Goal: Task Accomplishment & Management: Complete application form

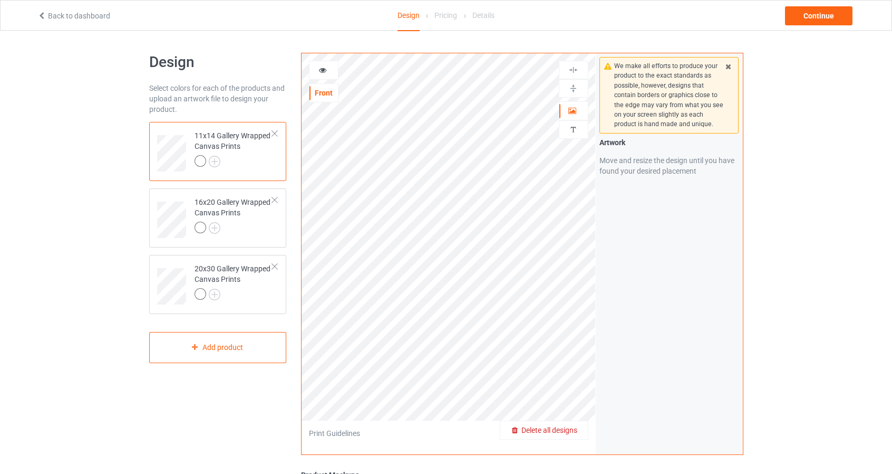
click at [568, 430] on span "Delete all designs" at bounding box center [550, 430] width 56 height 8
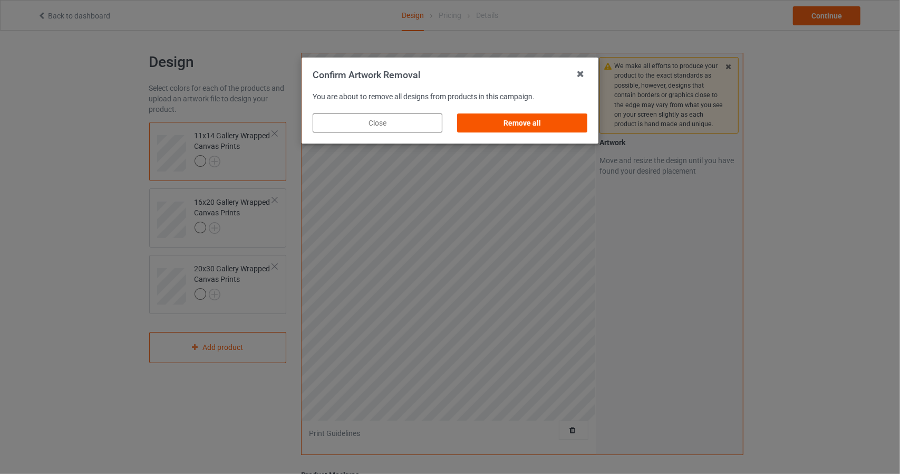
click at [522, 121] on div "Remove all" at bounding box center [523, 122] width 130 height 19
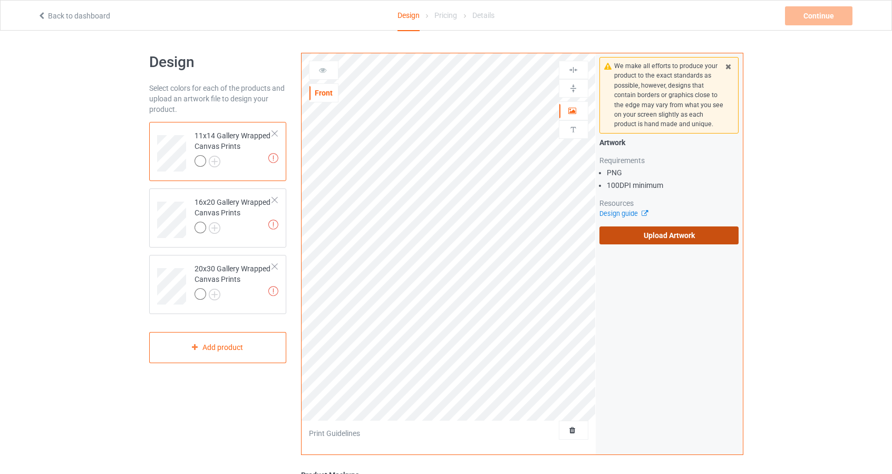
click at [675, 230] on label "Upload Artwork" at bounding box center [670, 235] width 140 height 18
click at [0, 0] on input "Upload Artwork" at bounding box center [0, 0] width 0 height 0
click at [636, 237] on label "Upload Artwork" at bounding box center [670, 235] width 140 height 18
click at [0, 0] on input "Upload Artwork" at bounding box center [0, 0] width 0 height 0
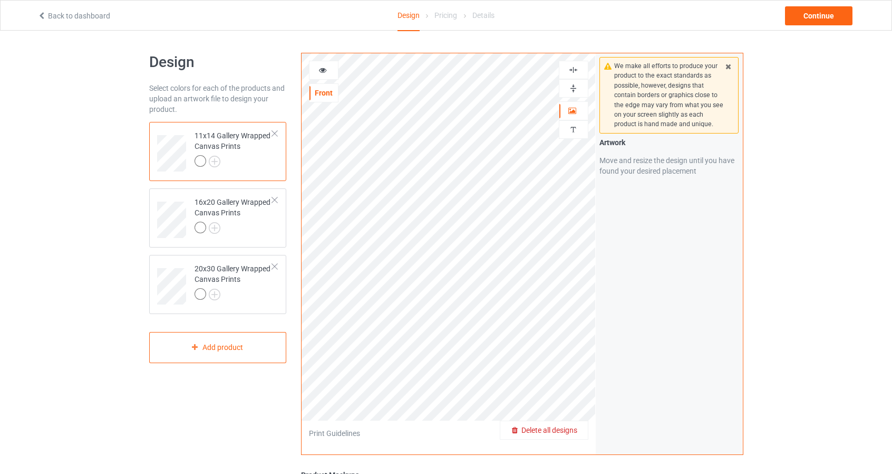
click at [571, 434] on div "Delete all designs" at bounding box center [545, 430] width 88 height 11
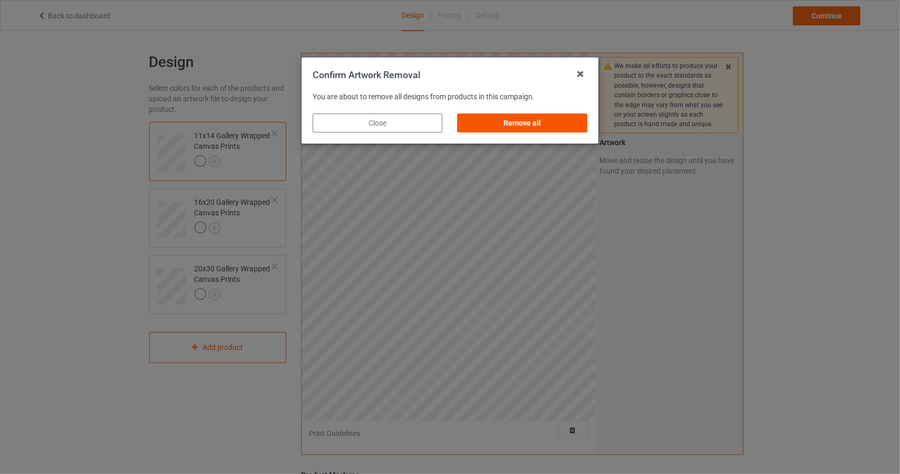
click at [517, 121] on div "Remove all" at bounding box center [523, 122] width 130 height 19
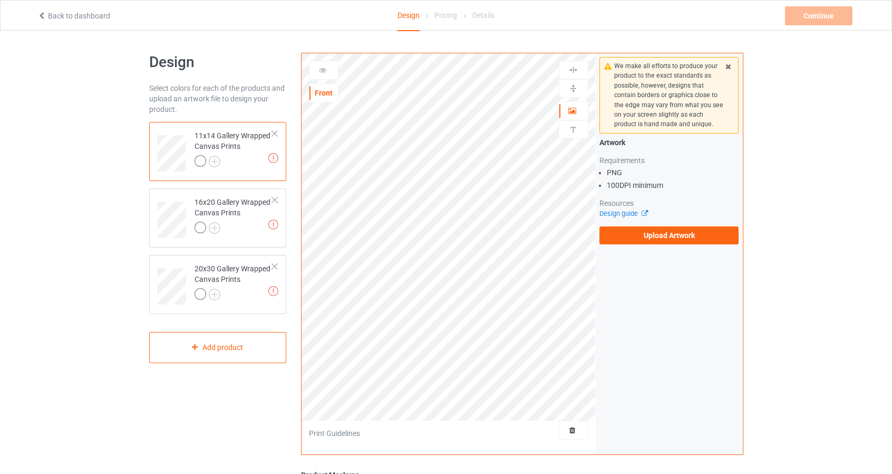
click at [277, 133] on div at bounding box center [274, 133] width 7 height 7
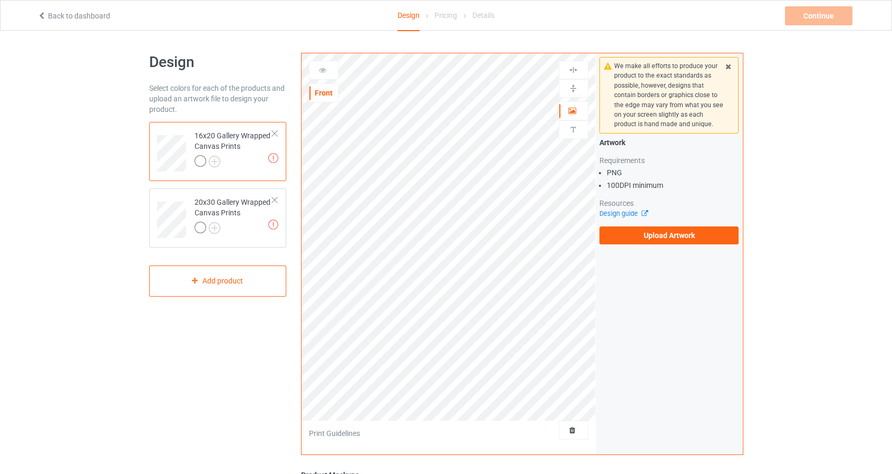
click at [277, 132] on div at bounding box center [274, 133] width 7 height 7
click at [257, 207] on div "Add product" at bounding box center [218, 214] width 138 height 31
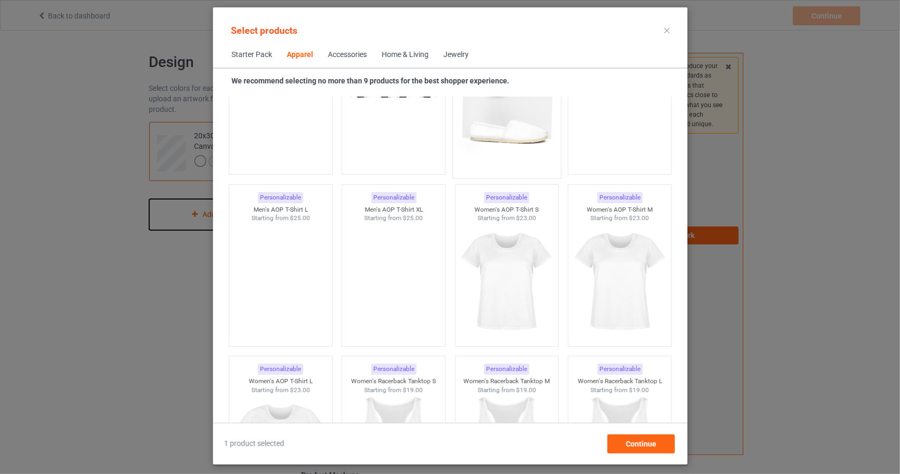
scroll to position [1870, 0]
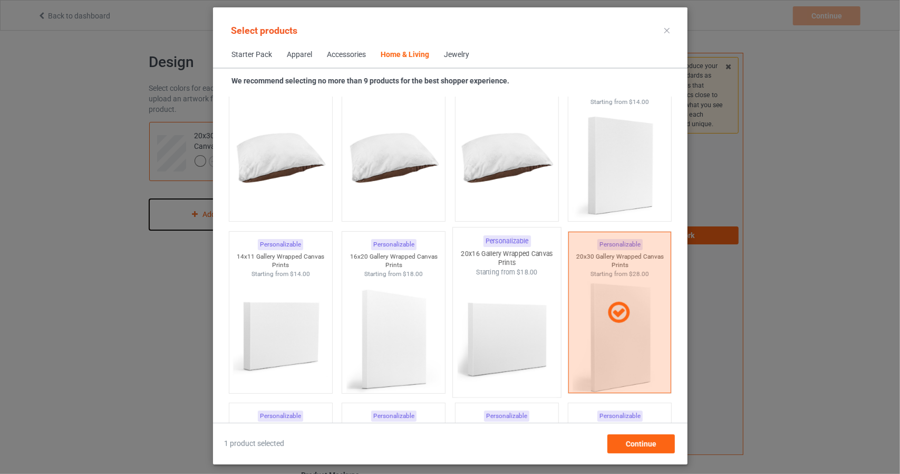
scroll to position [6881, 0]
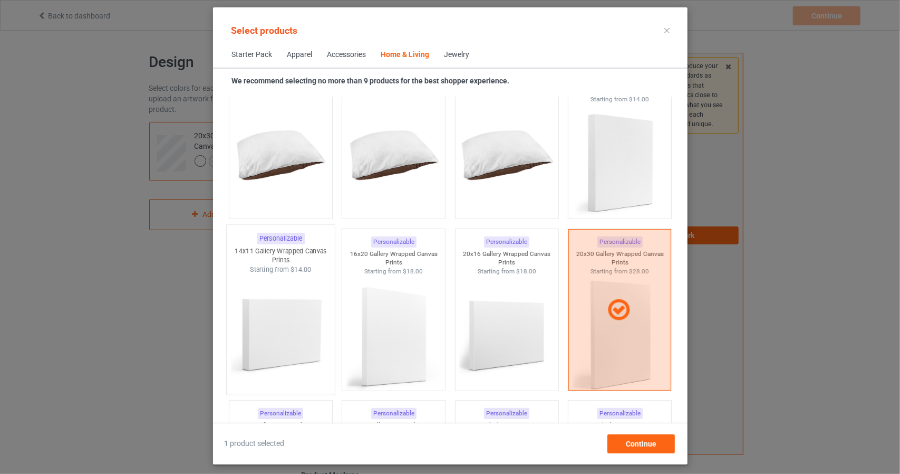
click at [291, 317] on img at bounding box center [280, 336] width 99 height 124
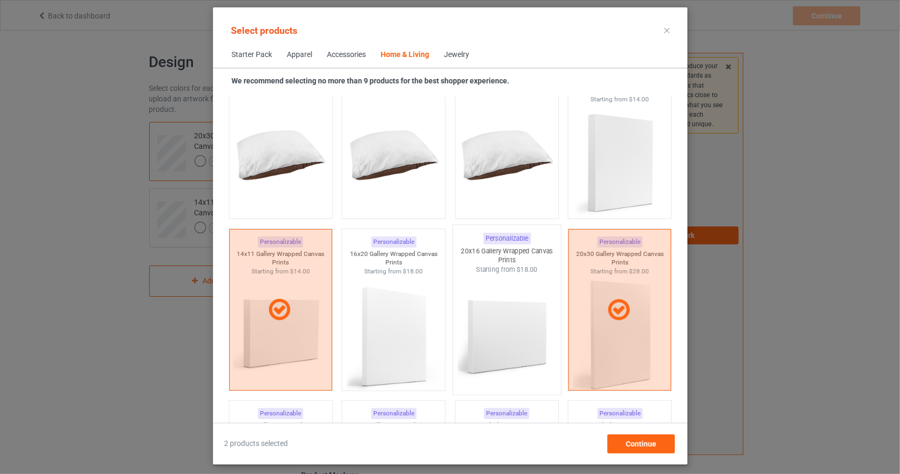
click at [505, 324] on img at bounding box center [506, 336] width 99 height 124
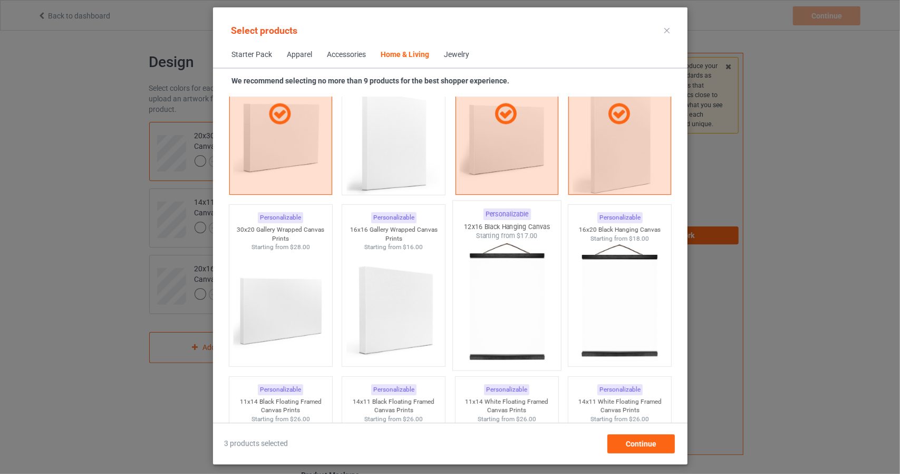
scroll to position [7092, 0]
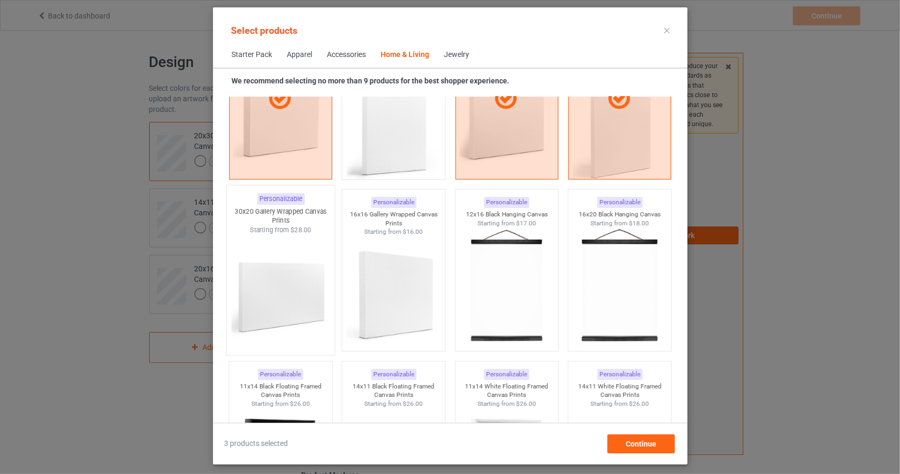
click at [282, 284] on img at bounding box center [280, 297] width 99 height 124
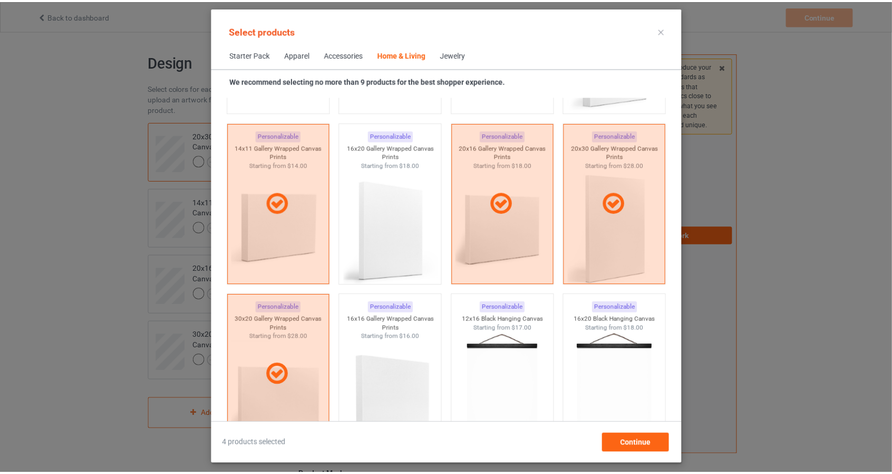
scroll to position [6933, 0]
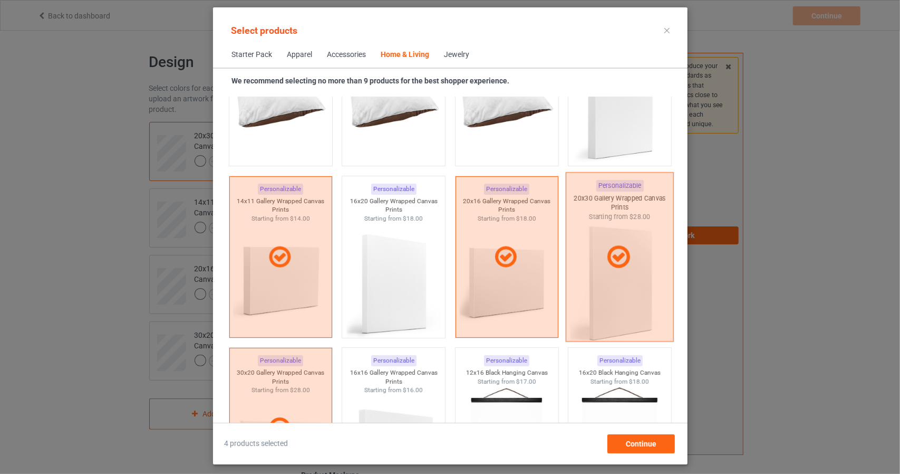
click at [619, 271] on div at bounding box center [620, 256] width 108 height 169
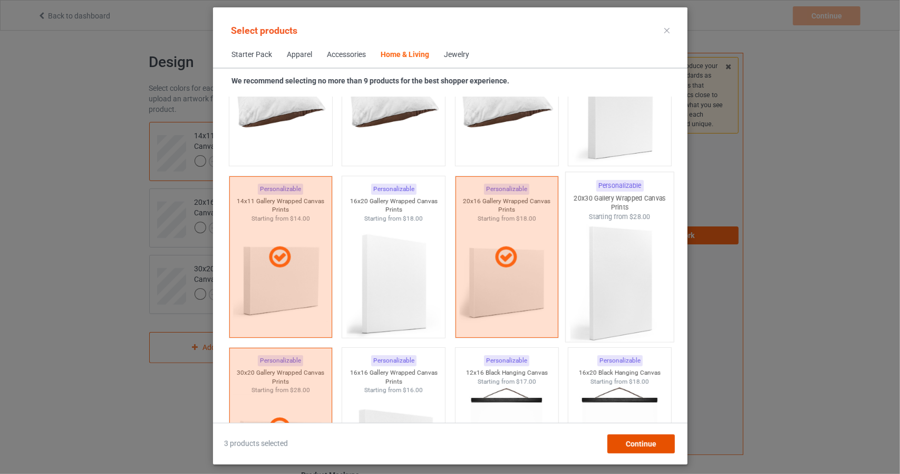
click at [652, 440] on span "Continue" at bounding box center [641, 443] width 31 height 8
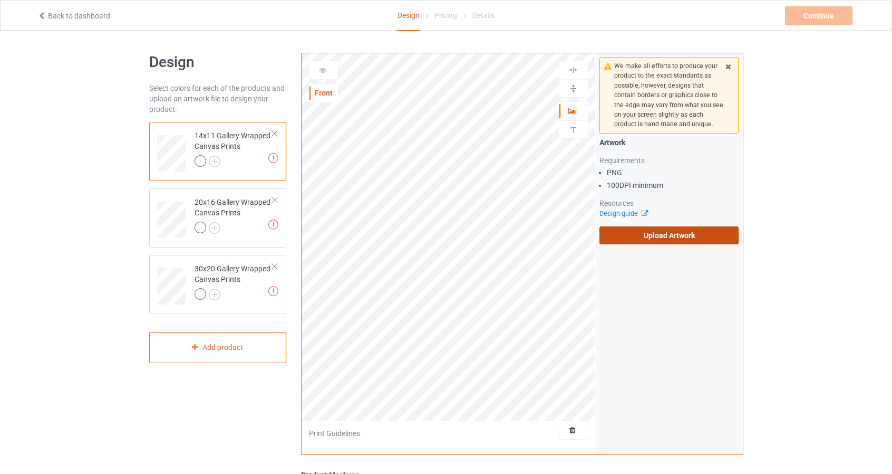
click at [631, 236] on label "Upload Artwork" at bounding box center [670, 235] width 140 height 18
click at [0, 0] on input "Upload Artwork" at bounding box center [0, 0] width 0 height 0
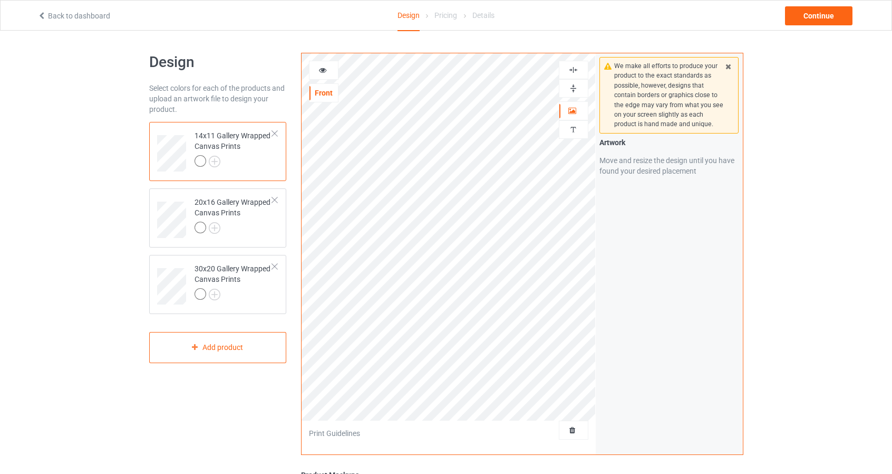
click at [575, 87] on img at bounding box center [574, 88] width 10 height 10
click at [575, 67] on img at bounding box center [574, 70] width 10 height 10
click at [582, 63] on div at bounding box center [574, 70] width 30 height 18
click at [577, 88] on img at bounding box center [574, 88] width 10 height 10
click at [575, 71] on img at bounding box center [574, 70] width 10 height 10
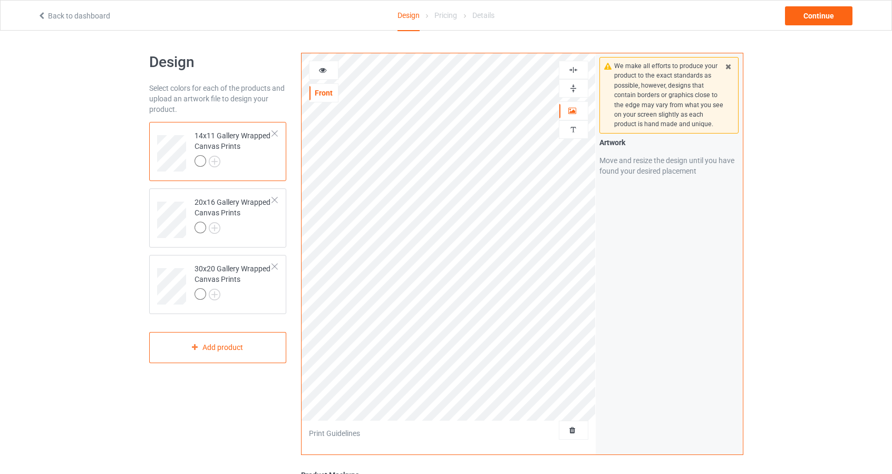
click at [577, 86] on img at bounding box center [574, 88] width 10 height 10
click at [325, 69] on icon at bounding box center [323, 68] width 9 height 7
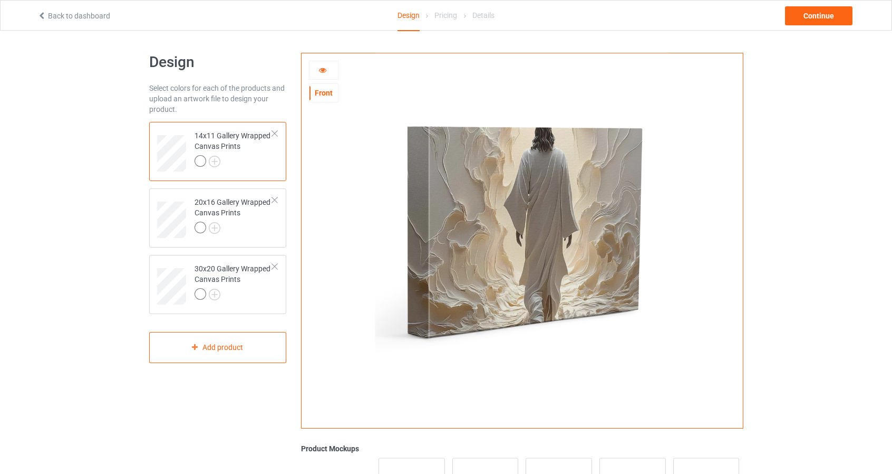
click at [325, 68] on icon at bounding box center [323, 68] width 9 height 7
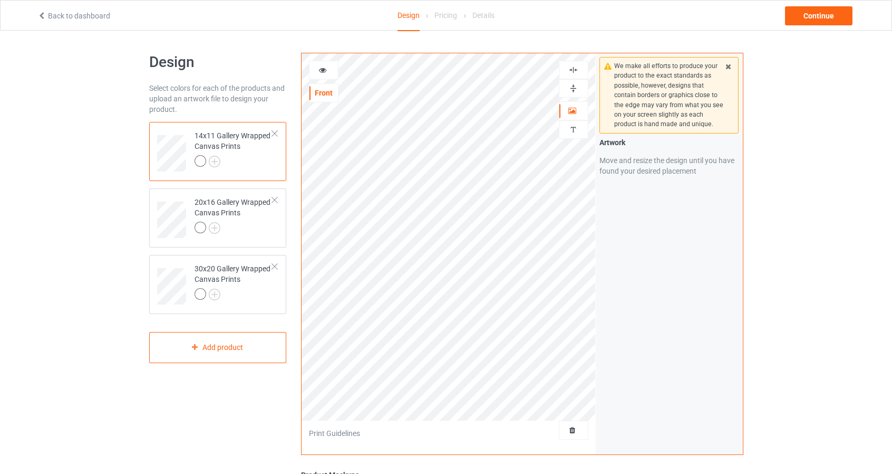
click at [323, 72] on icon at bounding box center [323, 68] width 9 height 7
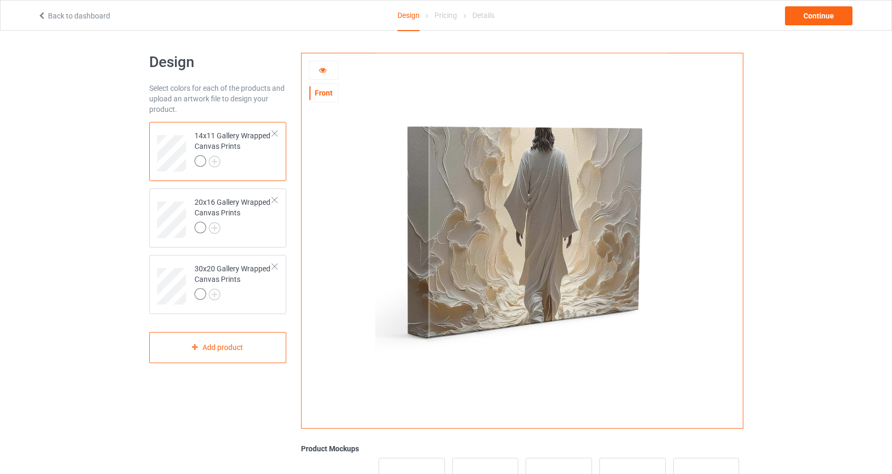
click at [325, 92] on div "Front" at bounding box center [324, 93] width 28 height 11
click at [324, 70] on icon at bounding box center [323, 68] width 9 height 7
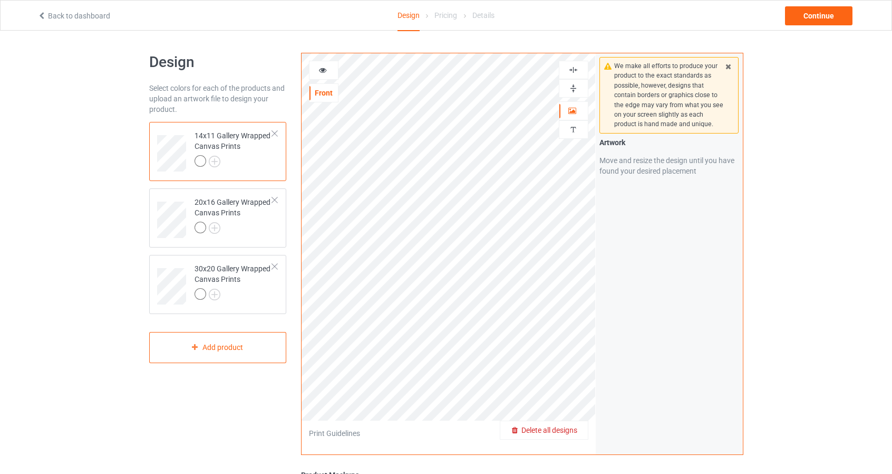
click at [575, 426] on span "Delete all designs" at bounding box center [550, 430] width 56 height 8
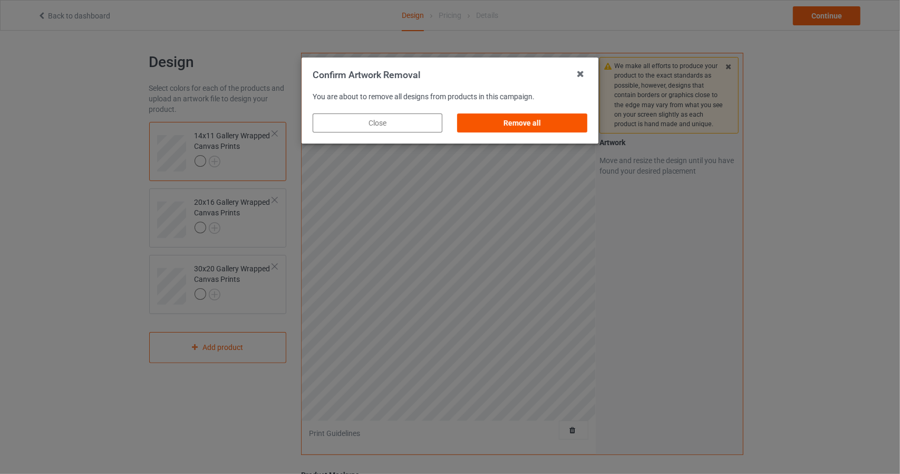
click at [542, 114] on div "Remove all" at bounding box center [523, 122] width 130 height 19
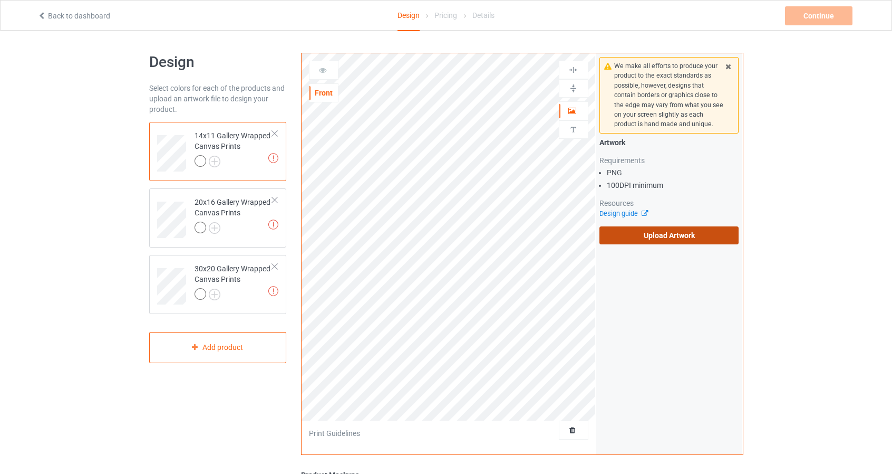
click at [678, 232] on label "Upload Artwork" at bounding box center [670, 235] width 140 height 18
click at [0, 0] on input "Upload Artwork" at bounding box center [0, 0] width 0 height 0
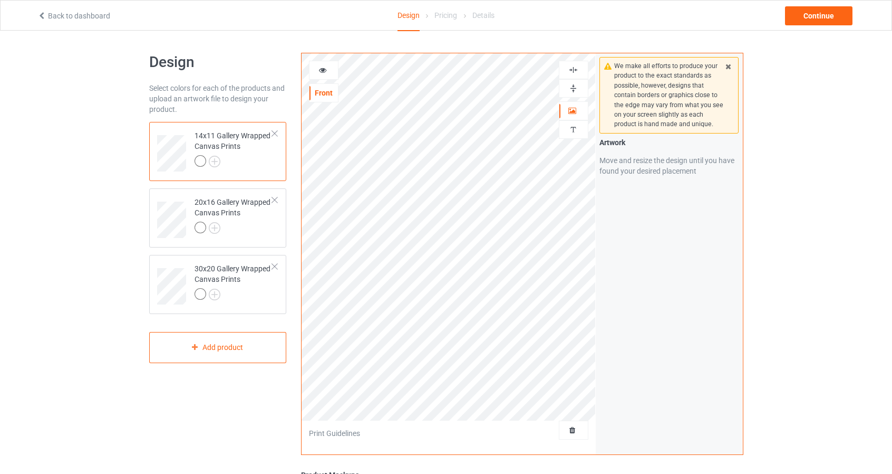
click at [575, 70] on img at bounding box center [574, 70] width 10 height 10
click at [577, 84] on img at bounding box center [574, 88] width 10 height 10
click at [578, 68] on img at bounding box center [574, 70] width 10 height 10
click at [578, 88] on img at bounding box center [574, 88] width 10 height 10
click at [580, 65] on div at bounding box center [574, 70] width 28 height 10
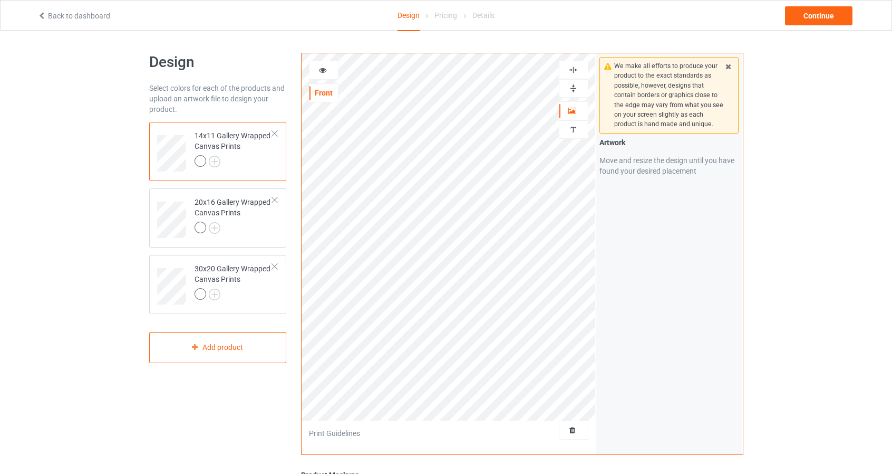
click at [579, 88] on div at bounding box center [574, 88] width 28 height 10
click at [575, 87] on img at bounding box center [574, 88] width 10 height 10
click at [325, 66] on icon at bounding box center [323, 68] width 9 height 7
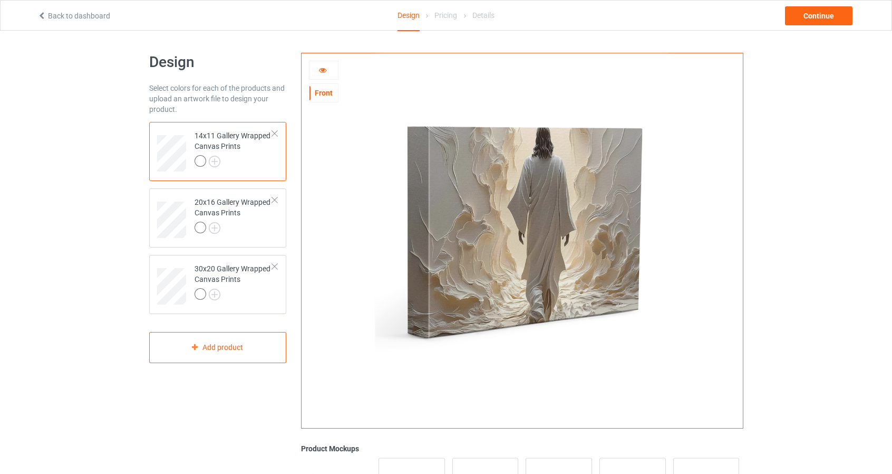
click at [324, 93] on div "Front" at bounding box center [324, 93] width 28 height 11
click at [324, 65] on icon at bounding box center [323, 68] width 9 height 7
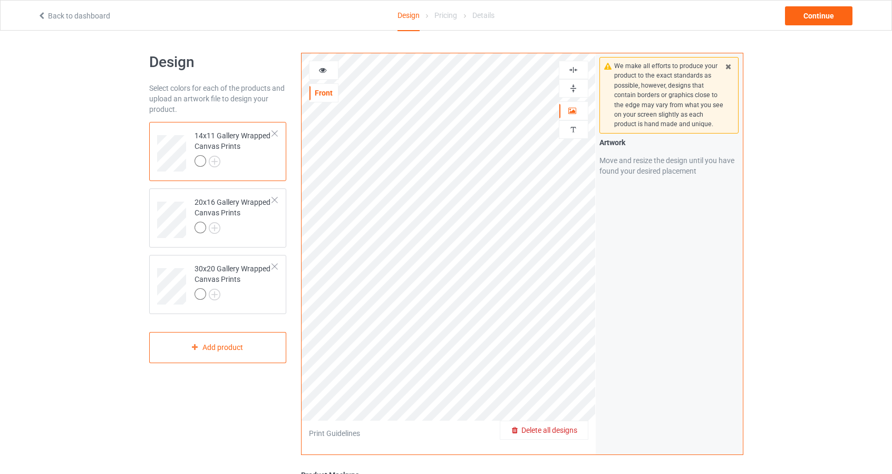
click at [578, 431] on div "Delete all designs" at bounding box center [545, 430] width 88 height 11
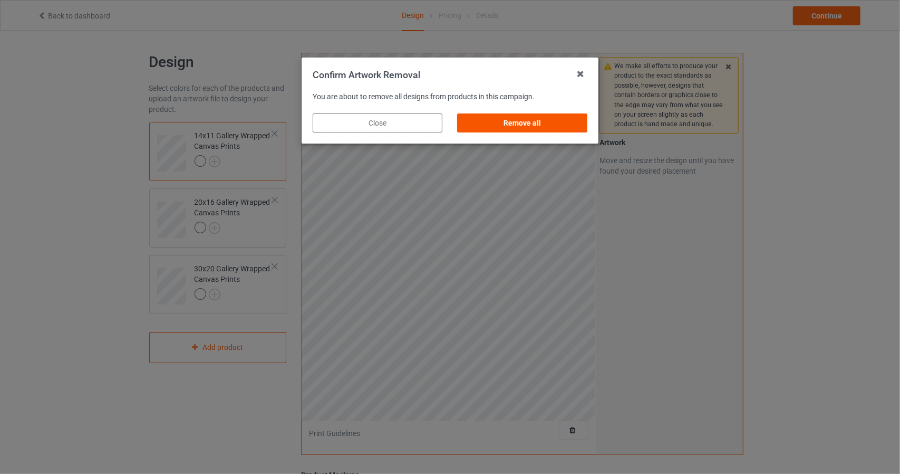
click at [562, 118] on div "Remove all" at bounding box center [523, 122] width 130 height 19
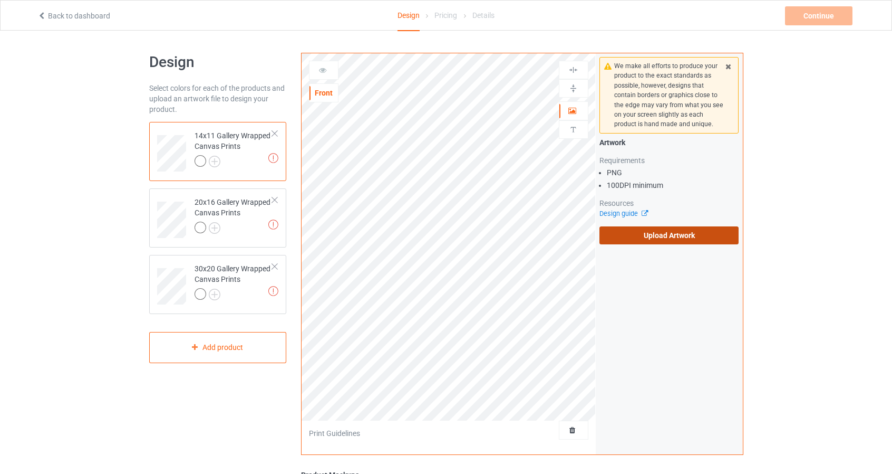
click at [661, 239] on label "Upload Artwork" at bounding box center [670, 235] width 140 height 18
click at [0, 0] on input "Upload Artwork" at bounding box center [0, 0] width 0 height 0
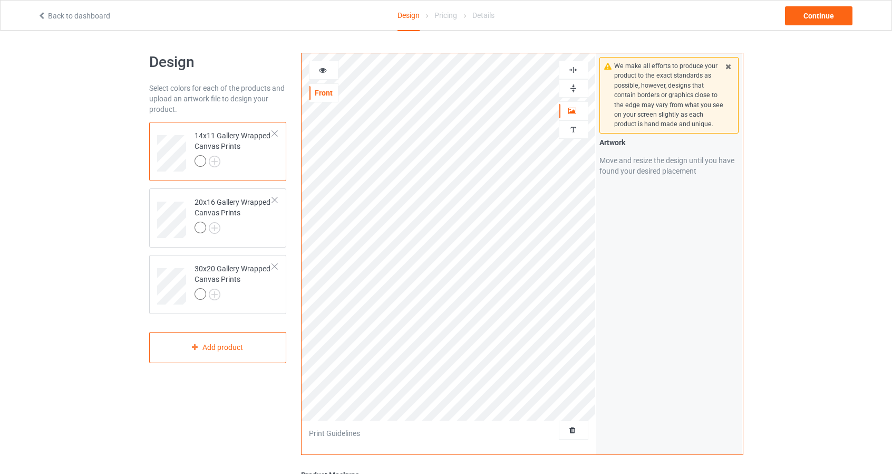
click at [578, 71] on img at bounding box center [574, 70] width 10 height 10
click at [578, 87] on img at bounding box center [574, 88] width 10 height 10
click at [576, 68] on img at bounding box center [574, 70] width 10 height 10
click at [578, 91] on img at bounding box center [574, 88] width 10 height 10
click at [323, 65] on icon at bounding box center [323, 68] width 9 height 7
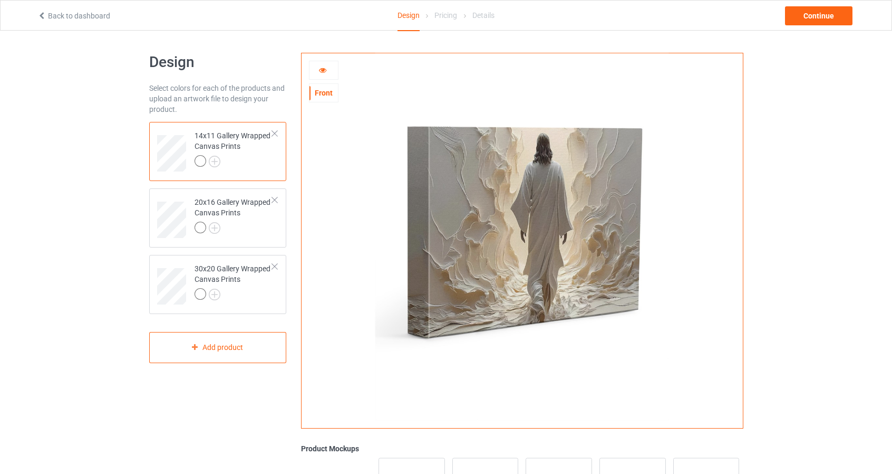
click at [324, 67] on icon at bounding box center [323, 68] width 9 height 7
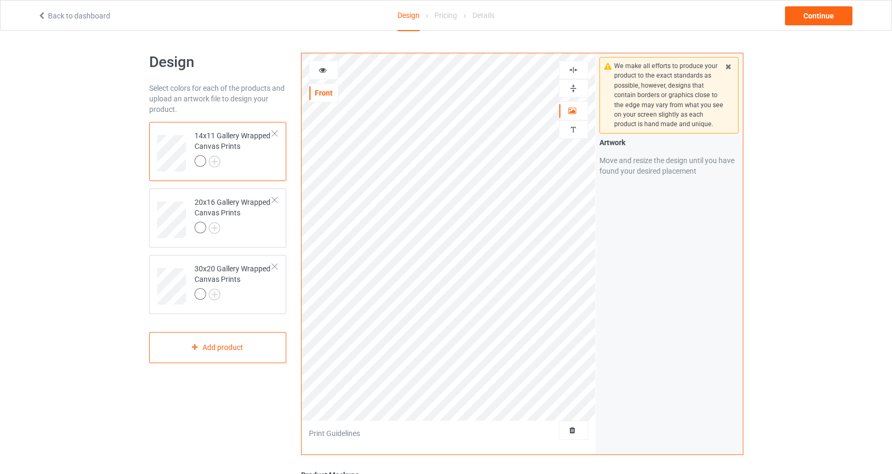
click at [580, 64] on div at bounding box center [574, 70] width 30 height 18
click at [579, 86] on img at bounding box center [574, 88] width 10 height 10
click at [574, 84] on img at bounding box center [574, 88] width 10 height 10
click at [574, 68] on img at bounding box center [574, 70] width 10 height 10
click at [575, 65] on img at bounding box center [574, 70] width 10 height 10
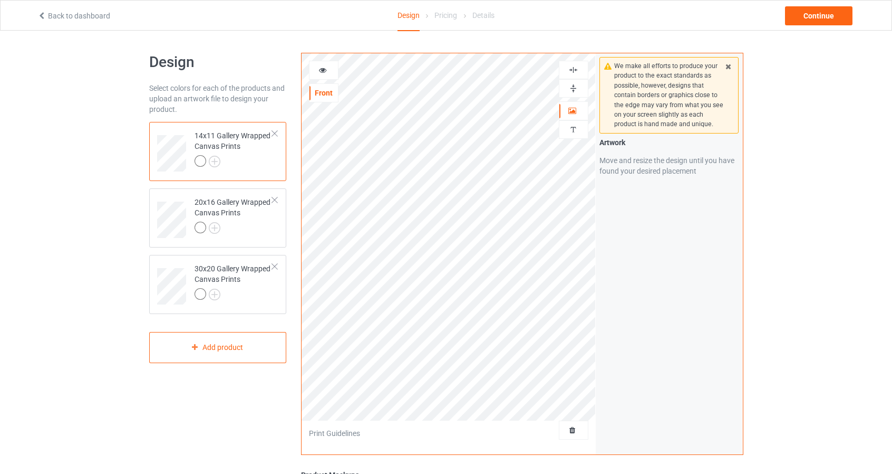
click at [575, 88] on img at bounding box center [574, 88] width 10 height 10
click at [326, 67] on icon at bounding box center [323, 68] width 9 height 7
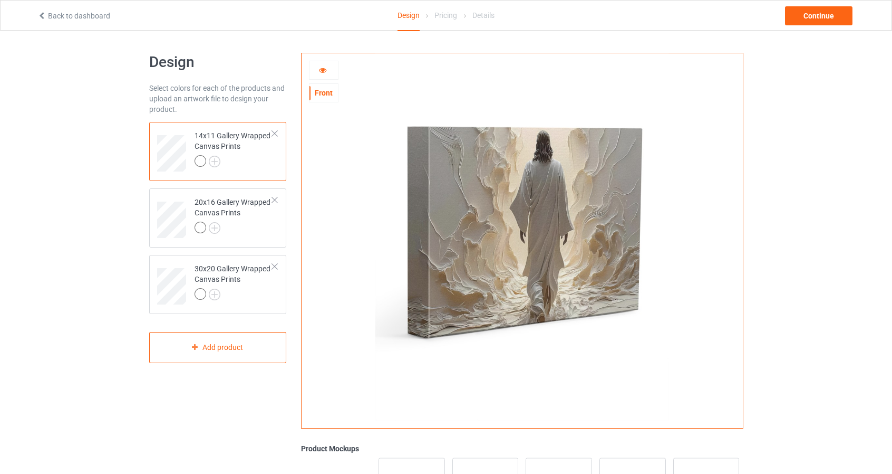
click at [321, 65] on icon at bounding box center [323, 68] width 9 height 7
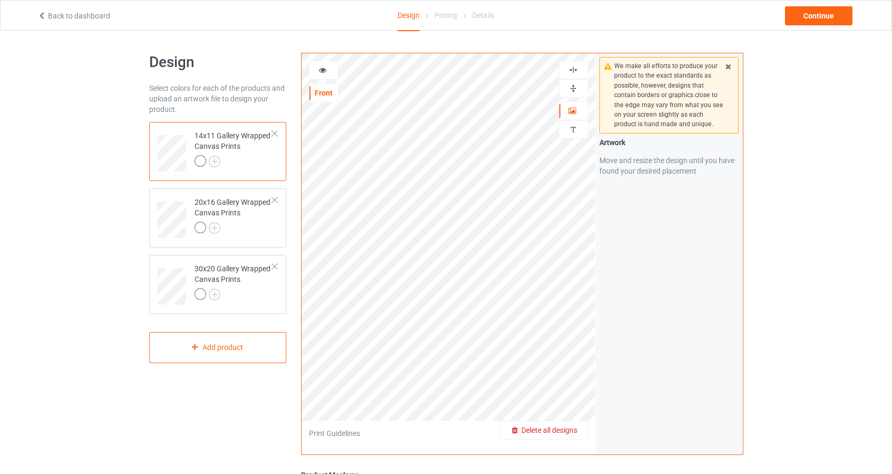
click at [562, 429] on span "Delete all designs" at bounding box center [550, 430] width 56 height 8
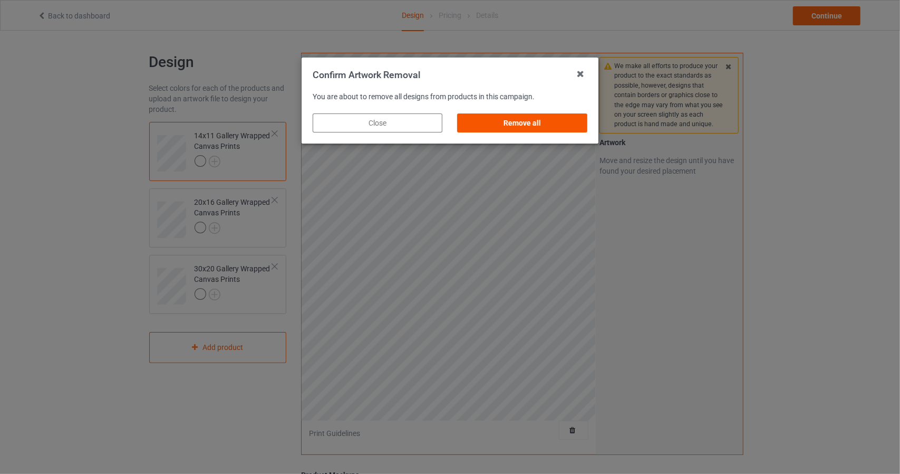
click at [558, 122] on div "Remove all" at bounding box center [523, 122] width 130 height 19
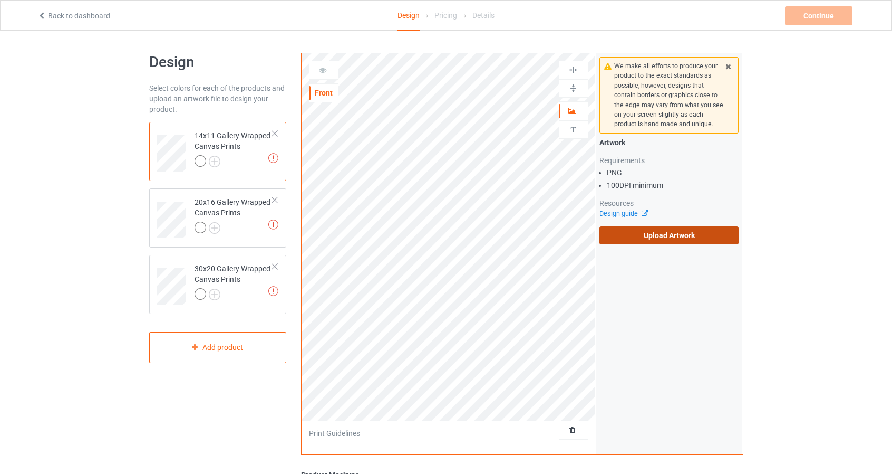
click at [686, 237] on label "Upload Artwork" at bounding box center [670, 235] width 140 height 18
click at [0, 0] on input "Upload Artwork" at bounding box center [0, 0] width 0 height 0
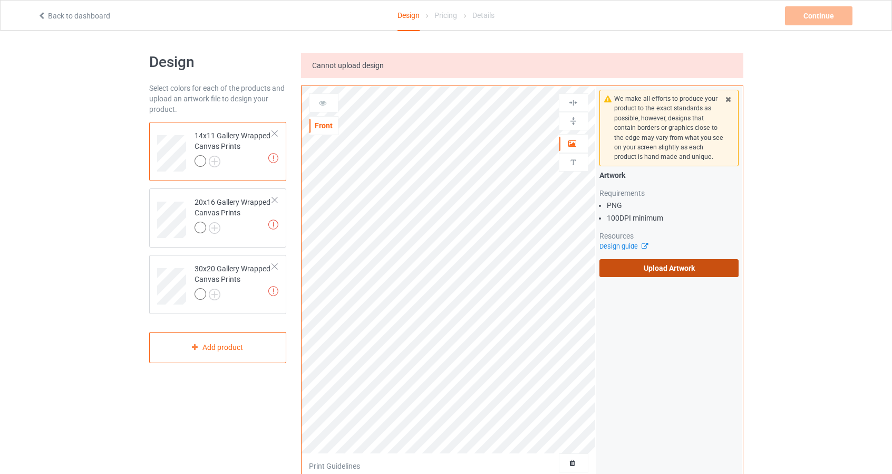
click at [681, 270] on label "Upload Artwork" at bounding box center [670, 268] width 140 height 18
click at [0, 0] on input "Upload Artwork" at bounding box center [0, 0] width 0 height 0
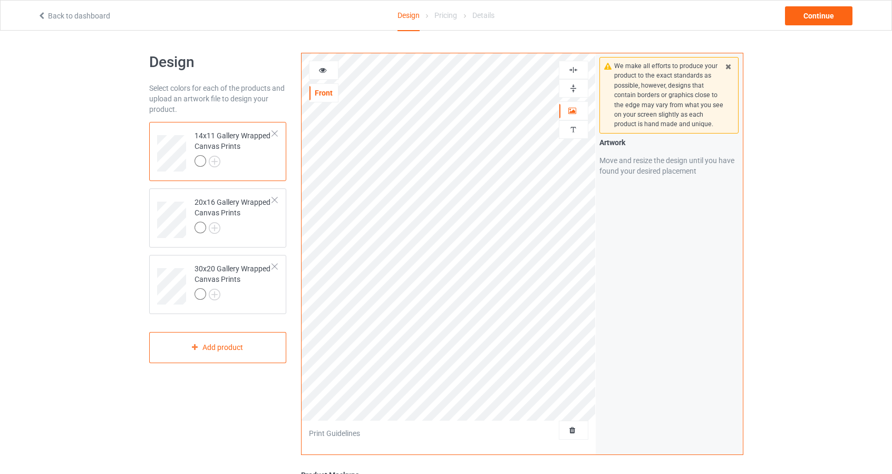
click at [578, 68] on img at bounding box center [574, 70] width 10 height 10
click at [578, 83] on img at bounding box center [574, 88] width 10 height 10
click at [580, 63] on div at bounding box center [574, 70] width 30 height 18
click at [578, 88] on img at bounding box center [574, 88] width 10 height 10
click at [575, 69] on img at bounding box center [574, 70] width 10 height 10
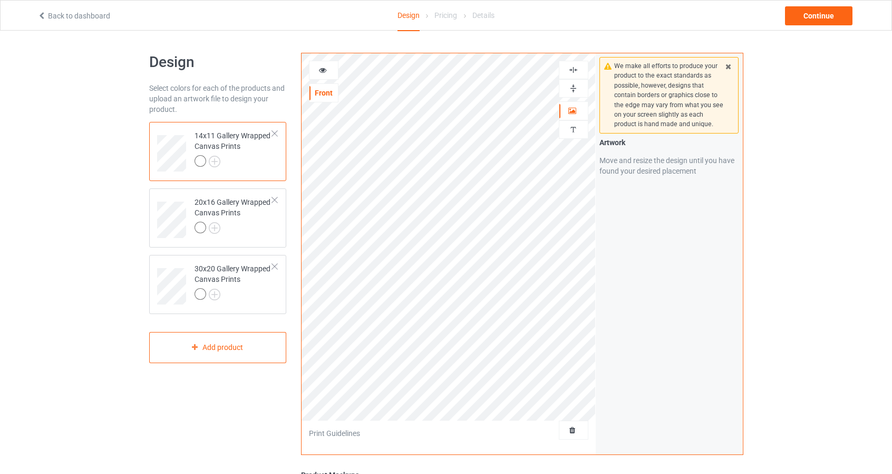
click at [573, 85] on img at bounding box center [574, 88] width 10 height 10
click at [324, 66] on icon at bounding box center [323, 68] width 9 height 7
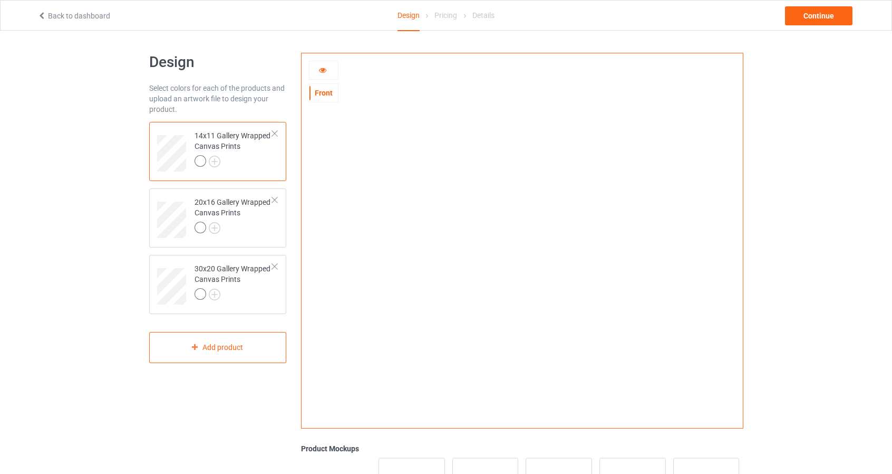
click at [325, 68] on icon at bounding box center [323, 68] width 9 height 7
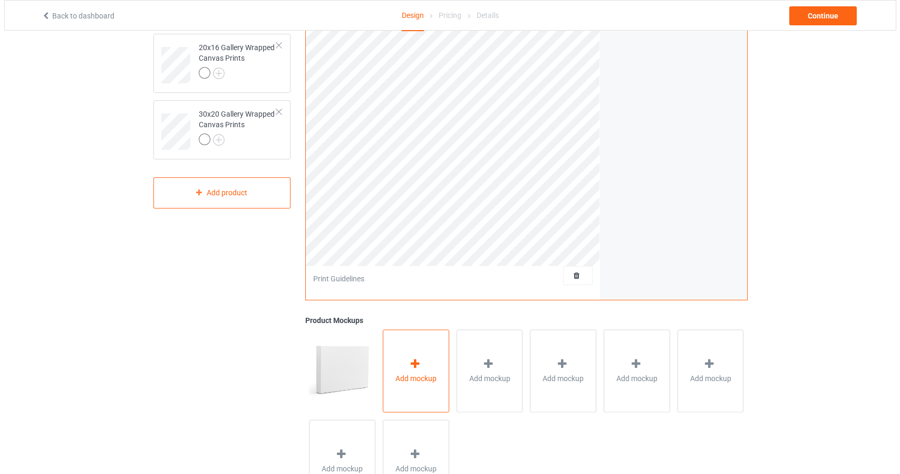
scroll to position [158, 0]
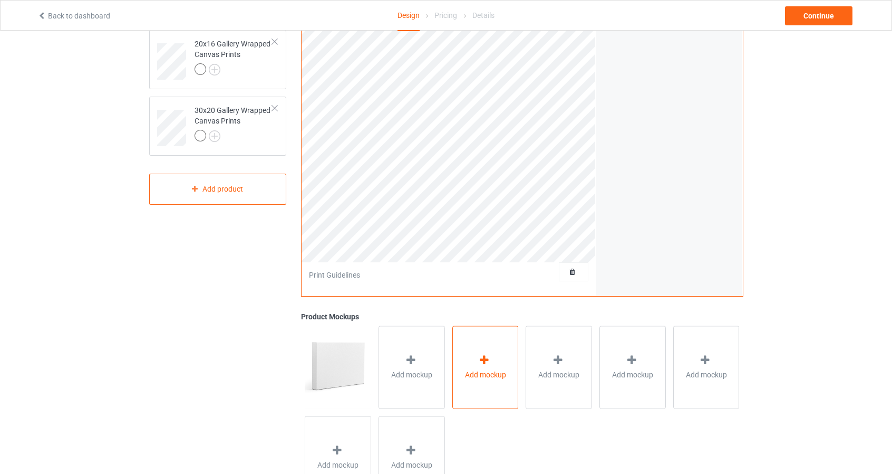
click at [487, 372] on span "Add mockup" at bounding box center [485, 374] width 41 height 11
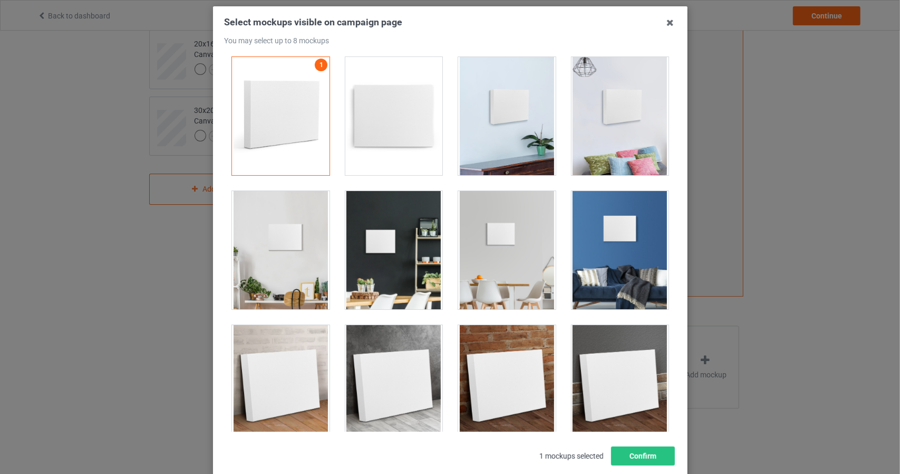
scroll to position [0, 0]
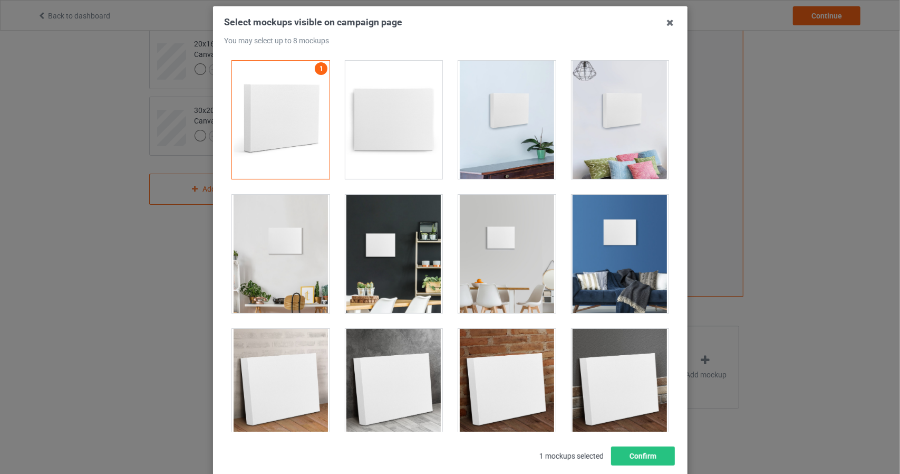
click at [588, 123] on div at bounding box center [620, 120] width 98 height 118
click at [279, 268] on div at bounding box center [281, 254] width 98 height 118
click at [594, 258] on div at bounding box center [620, 254] width 98 height 118
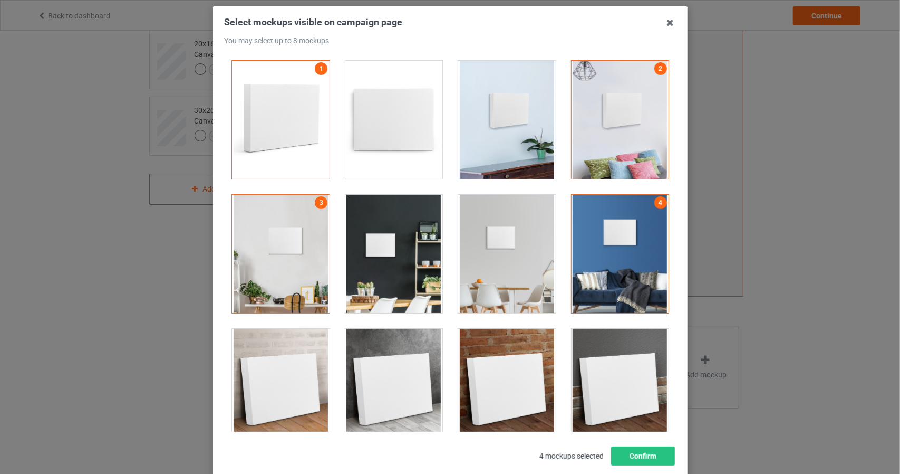
click at [290, 244] on div at bounding box center [281, 254] width 98 height 118
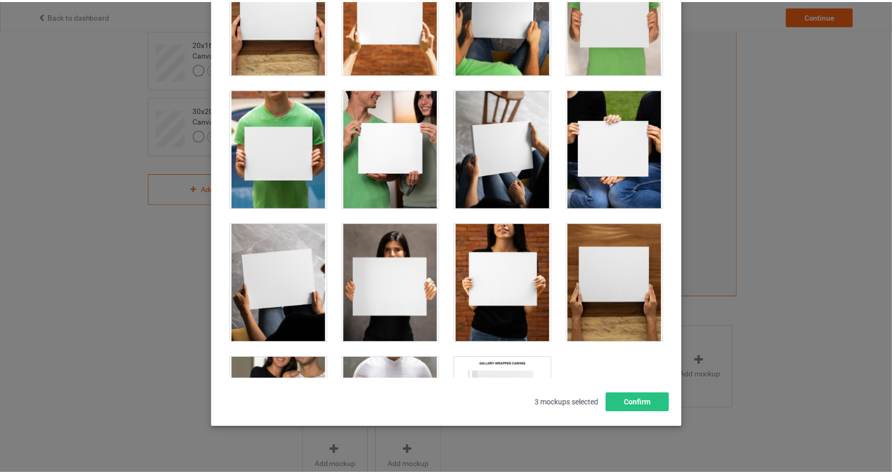
scroll to position [1252, 0]
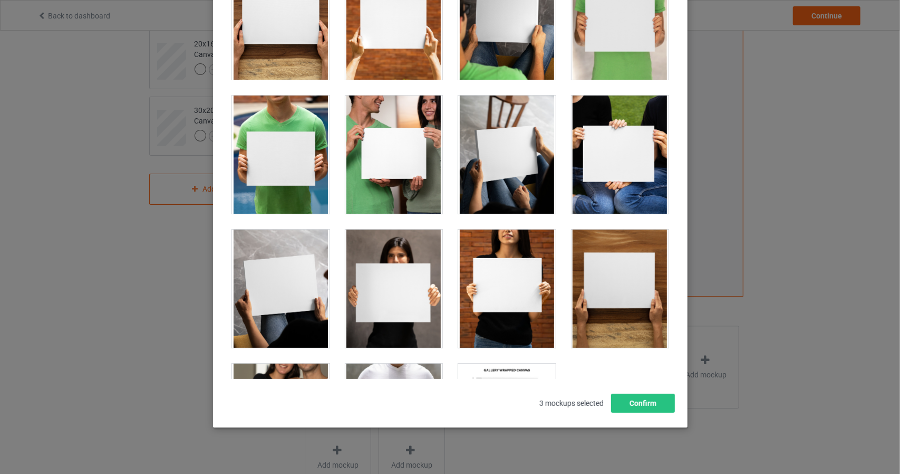
click at [523, 154] on div at bounding box center [507, 154] width 98 height 118
click at [660, 404] on button "Confirm" at bounding box center [643, 402] width 64 height 19
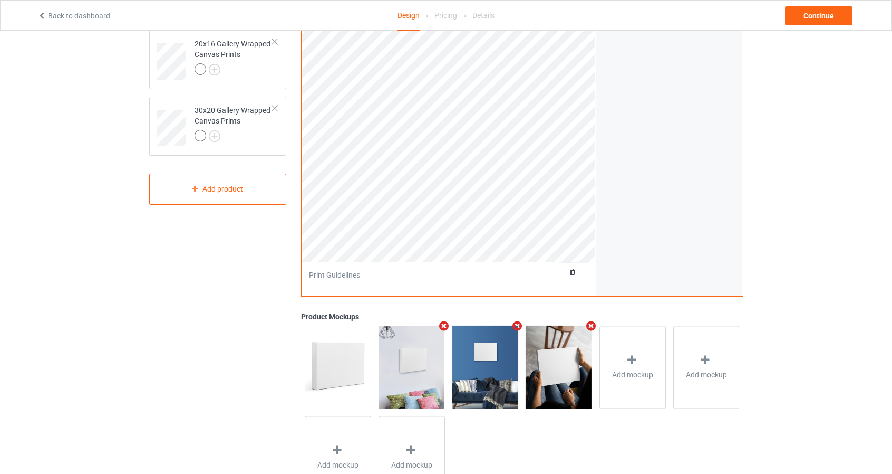
scroll to position [0, 0]
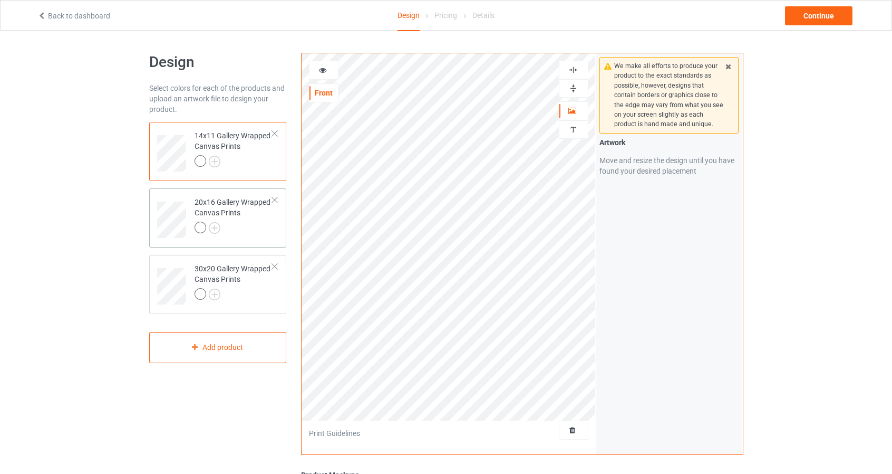
click at [278, 229] on td "20x16 Gallery Wrapped Canvas Prints" at bounding box center [234, 216] width 90 height 47
click at [577, 85] on img at bounding box center [574, 88] width 10 height 10
click at [577, 65] on img at bounding box center [574, 70] width 10 height 10
click at [580, 66] on div at bounding box center [574, 70] width 28 height 10
click at [577, 86] on img at bounding box center [574, 88] width 10 height 10
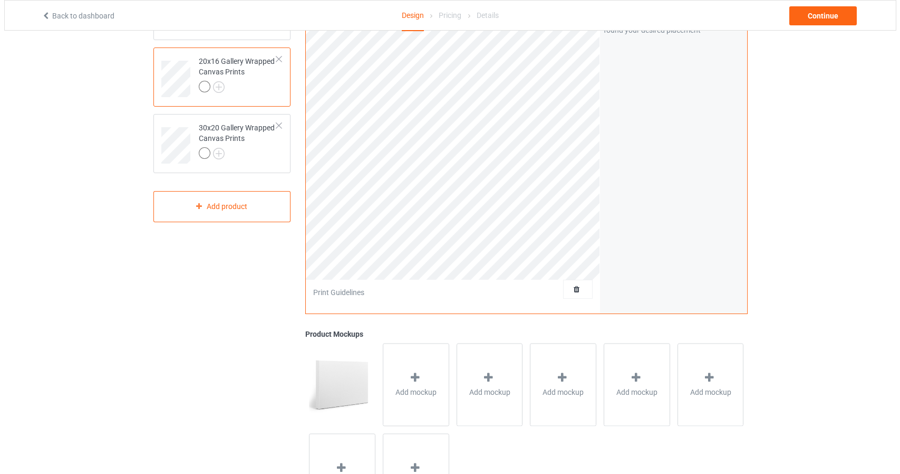
scroll to position [208, 0]
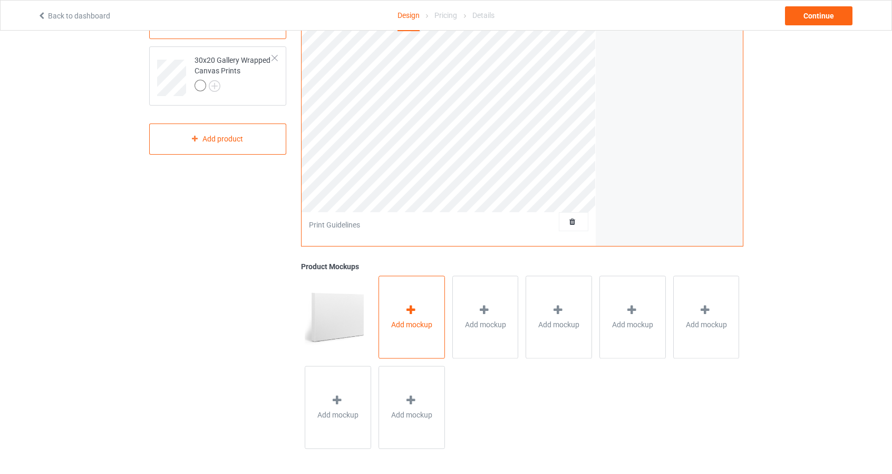
click at [408, 312] on icon at bounding box center [411, 309] width 13 height 11
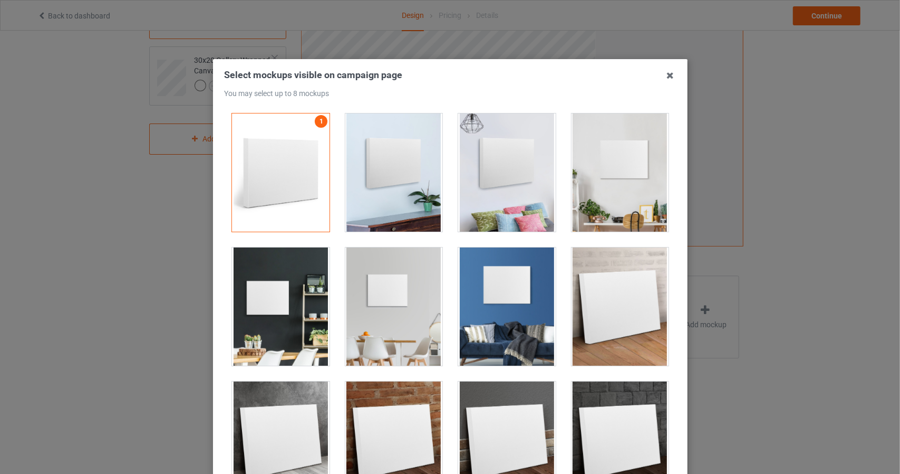
click at [617, 168] on div at bounding box center [620, 172] width 98 height 118
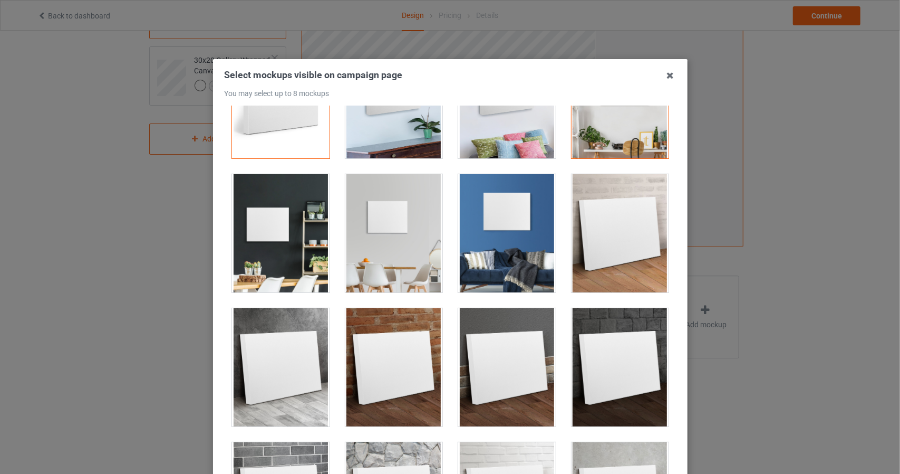
scroll to position [0, 0]
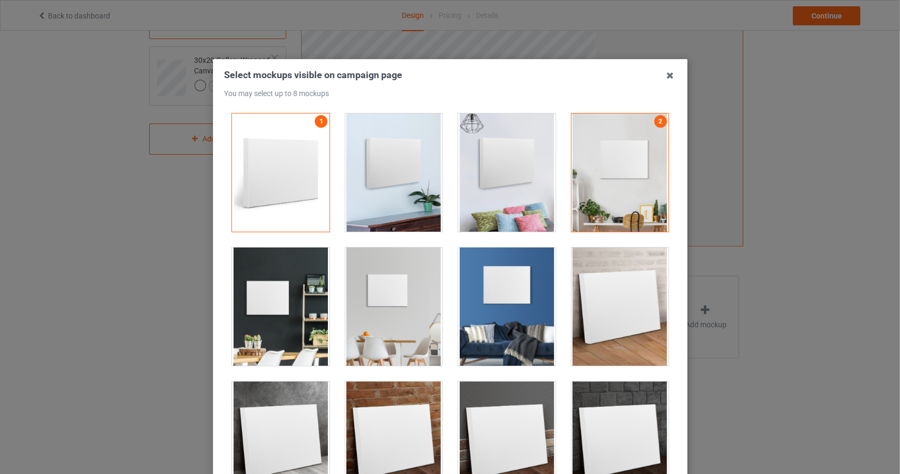
click at [623, 180] on div at bounding box center [620, 172] width 98 height 118
click at [524, 172] on div at bounding box center [507, 172] width 98 height 118
click at [512, 299] on div at bounding box center [507, 306] width 98 height 118
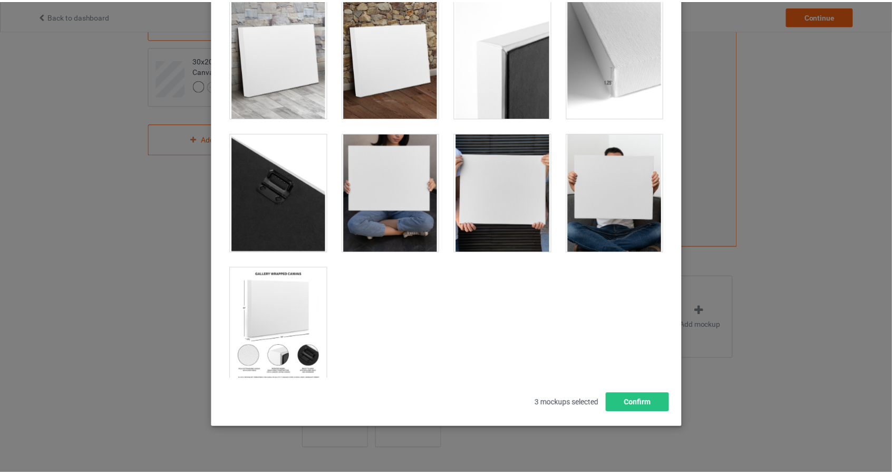
scroll to position [690, 0]
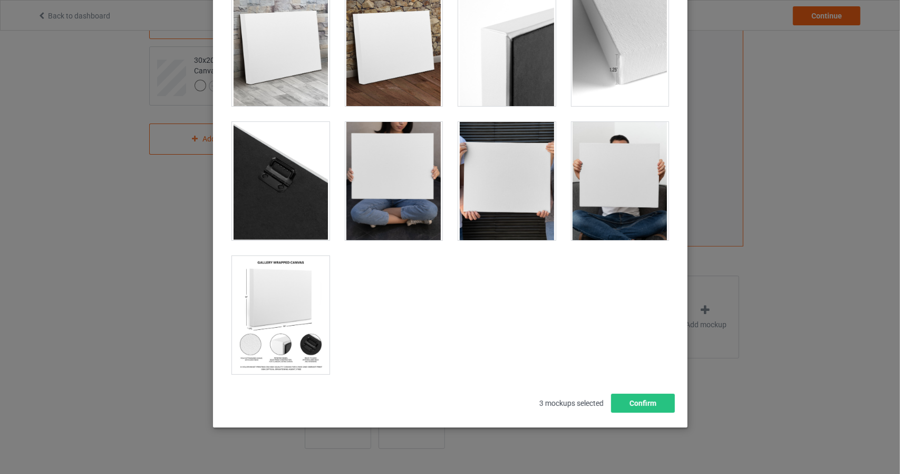
click at [420, 177] on div at bounding box center [394, 181] width 98 height 118
click at [646, 400] on button "Confirm" at bounding box center [643, 402] width 64 height 19
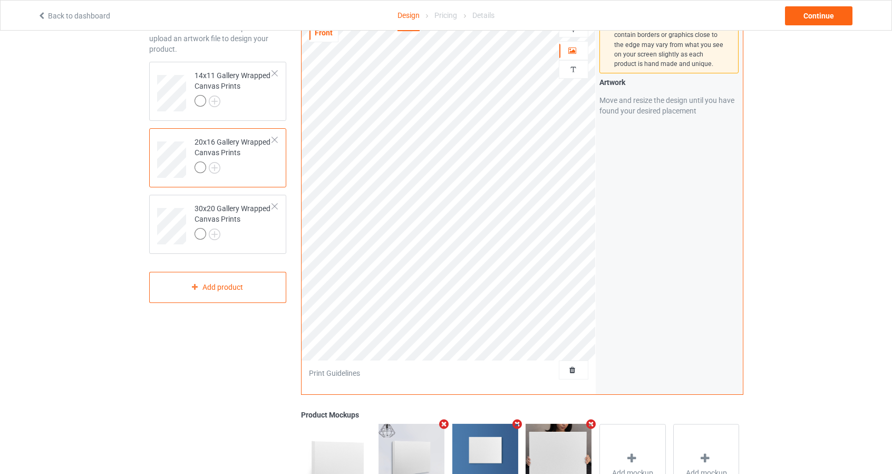
scroll to position [50, 0]
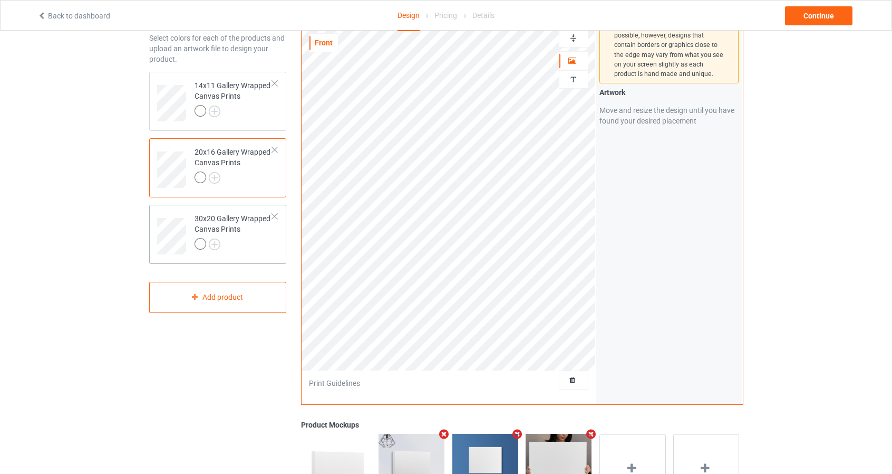
click at [280, 244] on div "30x20 Gallery Wrapped Canvas Prints" at bounding box center [218, 234] width 138 height 59
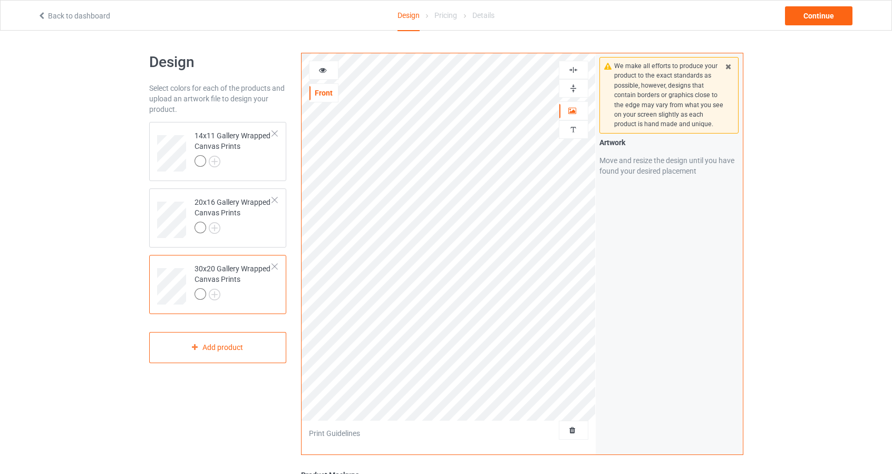
click at [580, 90] on div at bounding box center [574, 88] width 28 height 10
click at [576, 68] on img at bounding box center [574, 70] width 10 height 10
click at [575, 67] on img at bounding box center [574, 70] width 10 height 10
click at [576, 85] on img at bounding box center [574, 88] width 10 height 10
click at [580, 72] on div at bounding box center [574, 70] width 28 height 10
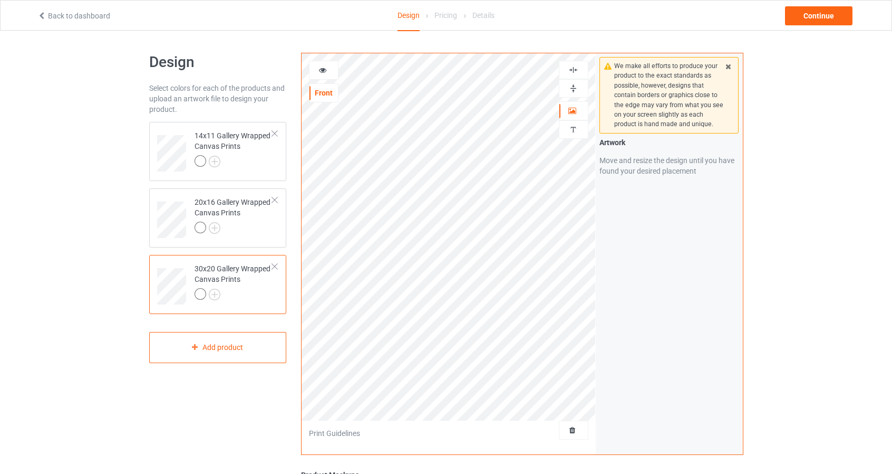
click at [578, 87] on img at bounding box center [574, 88] width 10 height 10
click at [282, 234] on div "20x16 Gallery Wrapped Canvas Prints" at bounding box center [218, 217] width 138 height 59
click at [282, 165] on div "14x11 Gallery Wrapped Canvas Prints" at bounding box center [218, 151] width 138 height 59
click at [280, 233] on div "20x16 Gallery Wrapped Canvas Prints" at bounding box center [218, 217] width 138 height 59
click at [284, 169] on div "14x11 Gallery Wrapped Canvas Prints" at bounding box center [218, 151] width 138 height 59
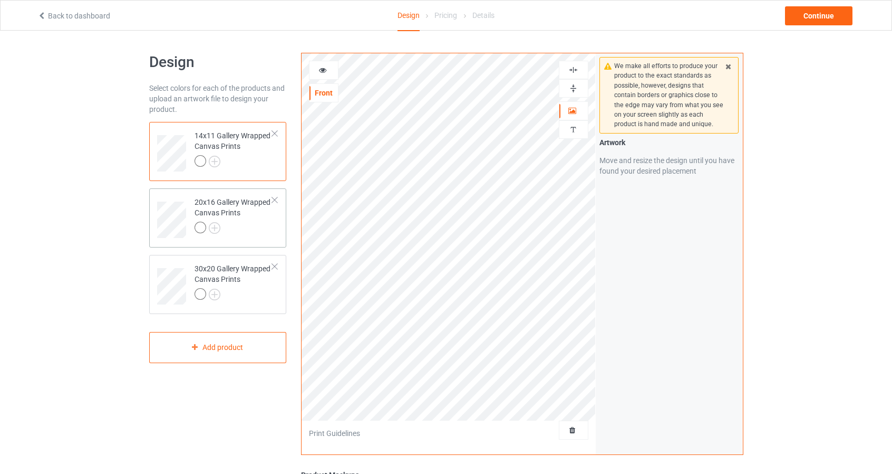
click at [284, 240] on div "20x16 Gallery Wrapped Canvas Prints" at bounding box center [218, 217] width 138 height 59
click at [283, 302] on div "30x20 Gallery Wrapped Canvas Prints" at bounding box center [218, 284] width 138 height 59
click at [329, 65] on div at bounding box center [324, 70] width 28 height 11
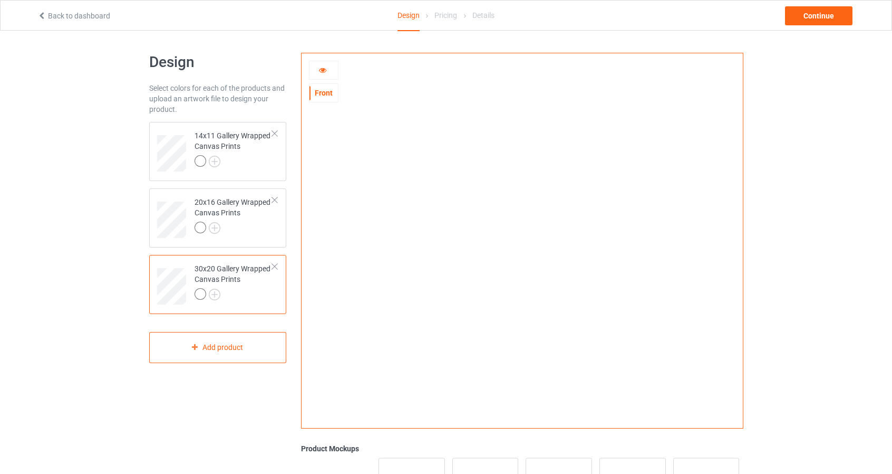
click at [324, 70] on icon at bounding box center [323, 68] width 9 height 7
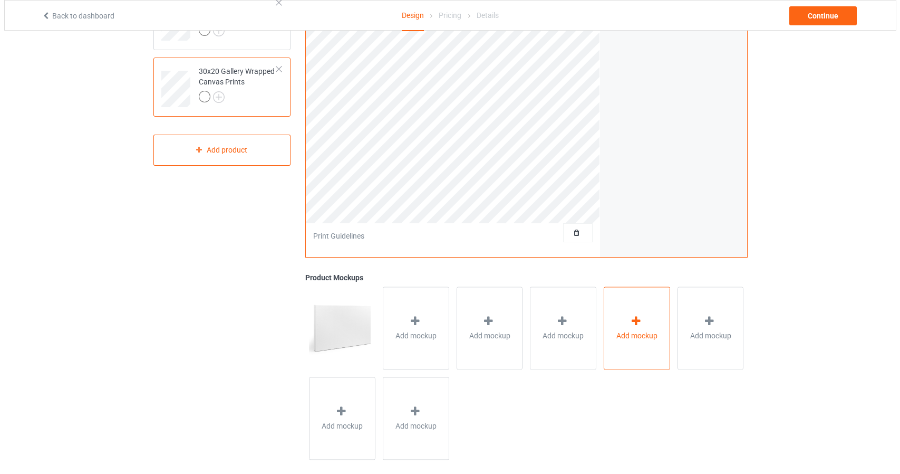
scroll to position [208, 0]
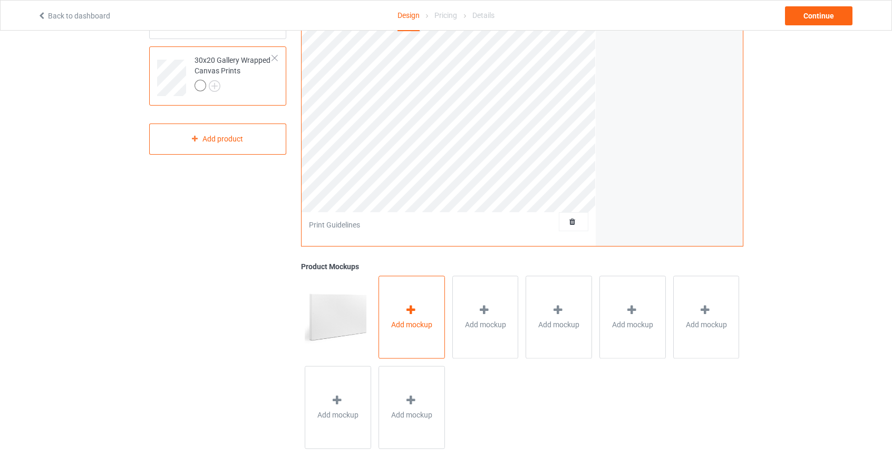
click at [428, 310] on div "Add mockup" at bounding box center [412, 316] width 66 height 83
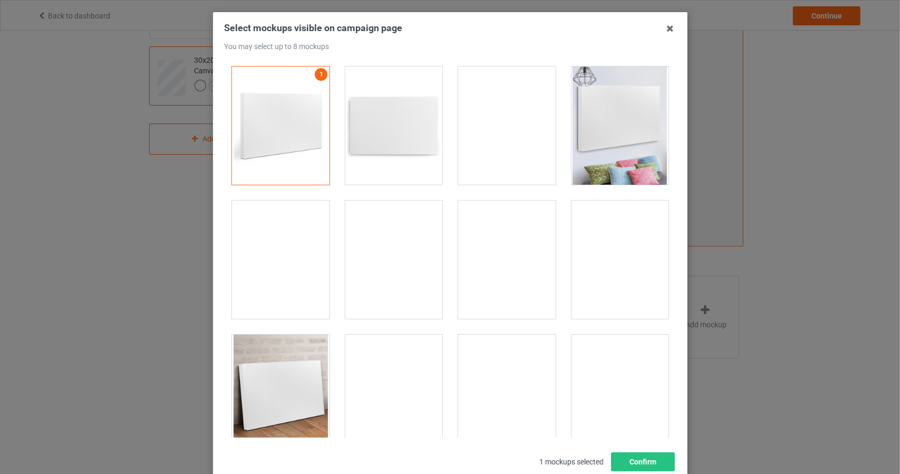
scroll to position [53, 0]
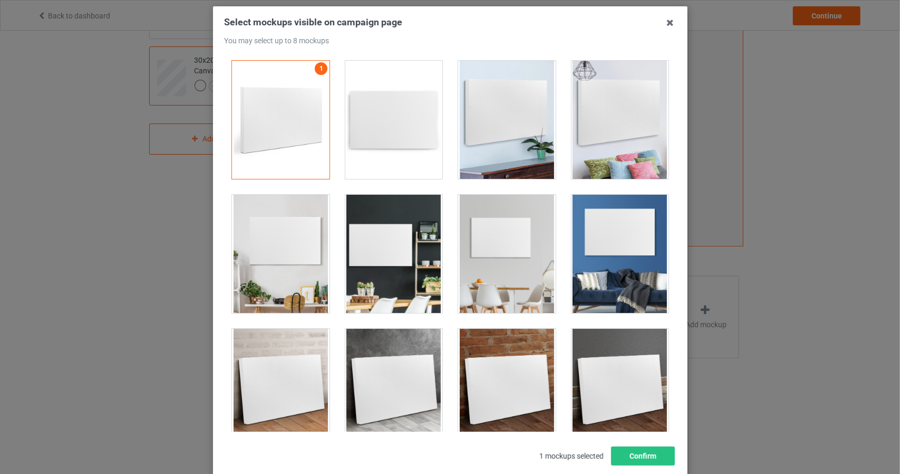
click at [601, 132] on div at bounding box center [620, 120] width 98 height 118
click at [593, 270] on div at bounding box center [620, 254] width 98 height 118
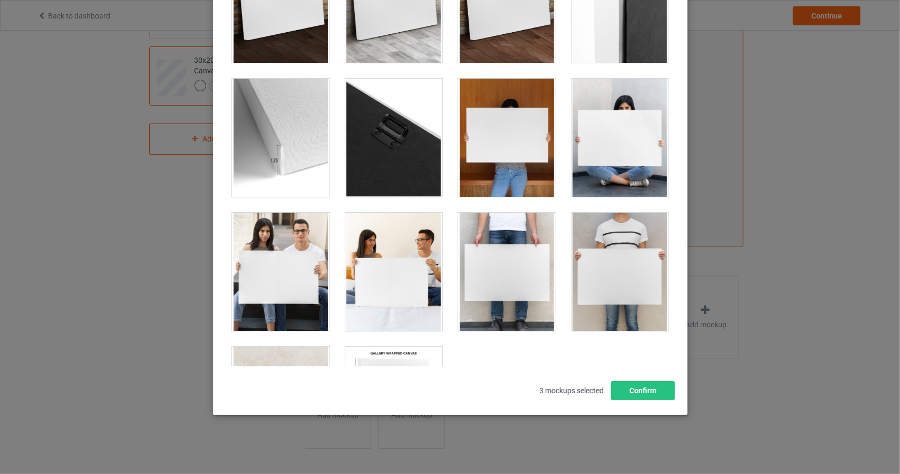
scroll to position [718, 0]
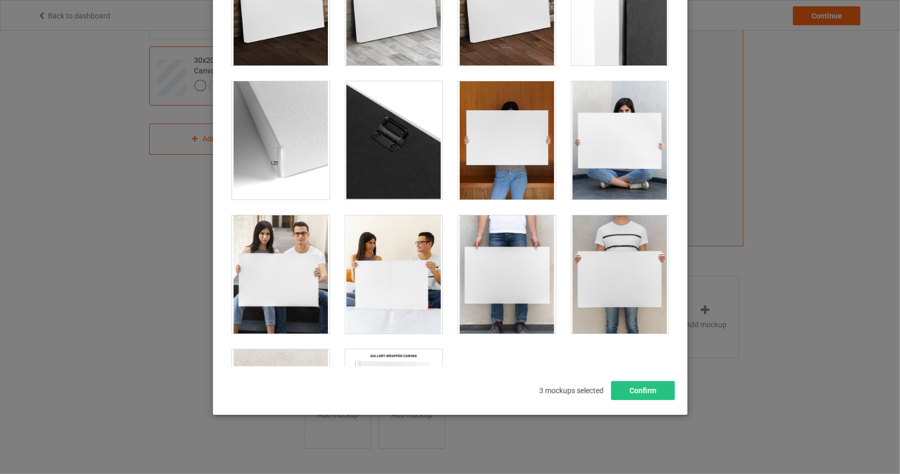
click at [606, 147] on div at bounding box center [620, 140] width 98 height 118
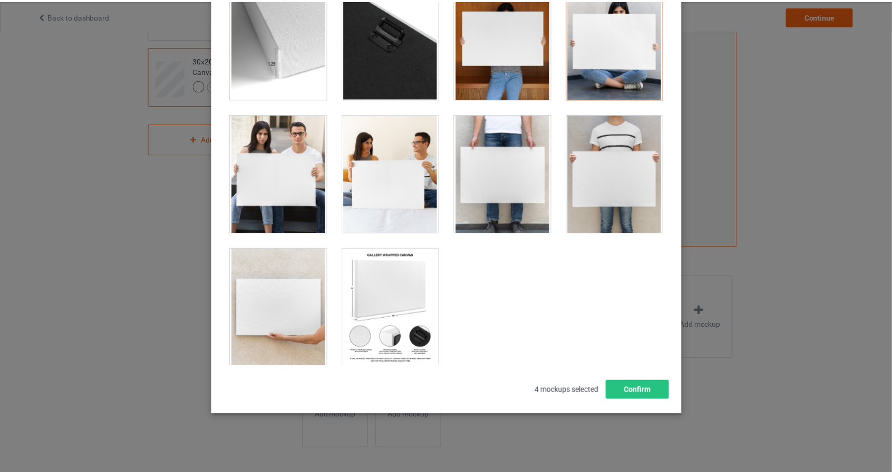
scroll to position [823, 0]
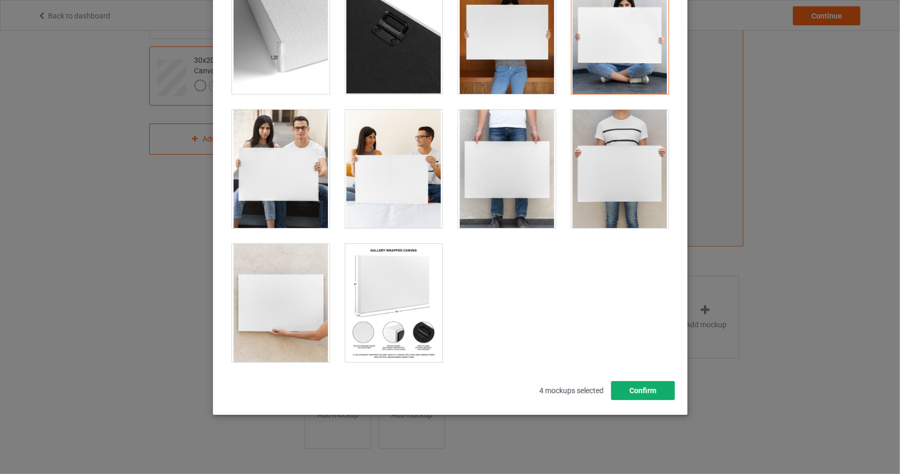
click at [643, 389] on button "Confirm" at bounding box center [643, 390] width 64 height 19
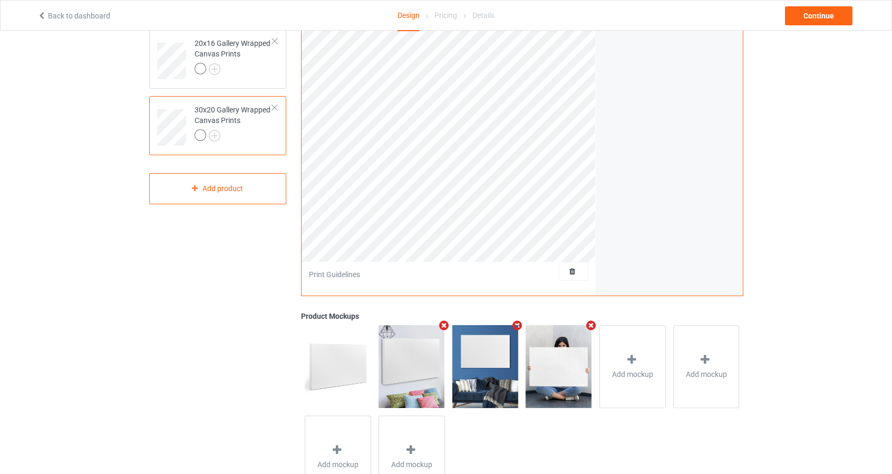
scroll to position [156, 0]
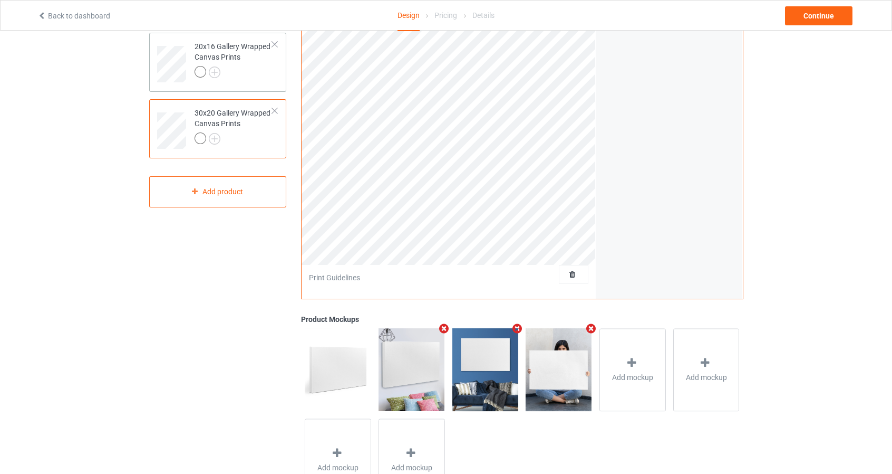
click at [283, 82] on div "20x16 Gallery Wrapped Canvas Prints" at bounding box center [218, 62] width 138 height 59
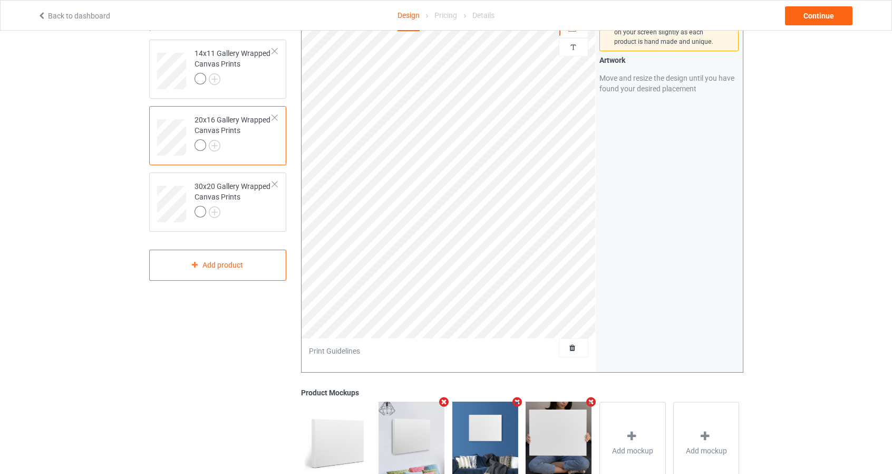
scroll to position [50, 0]
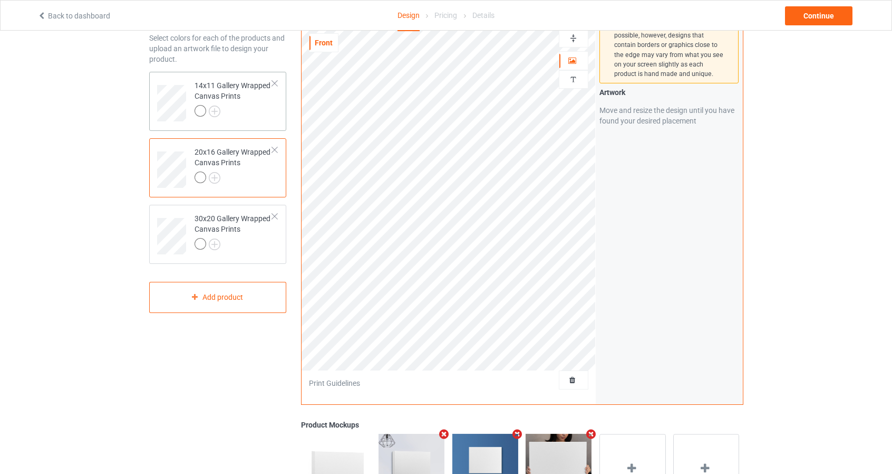
click at [283, 113] on div "14x11 Gallery Wrapped Canvas Prints" at bounding box center [218, 101] width 138 height 59
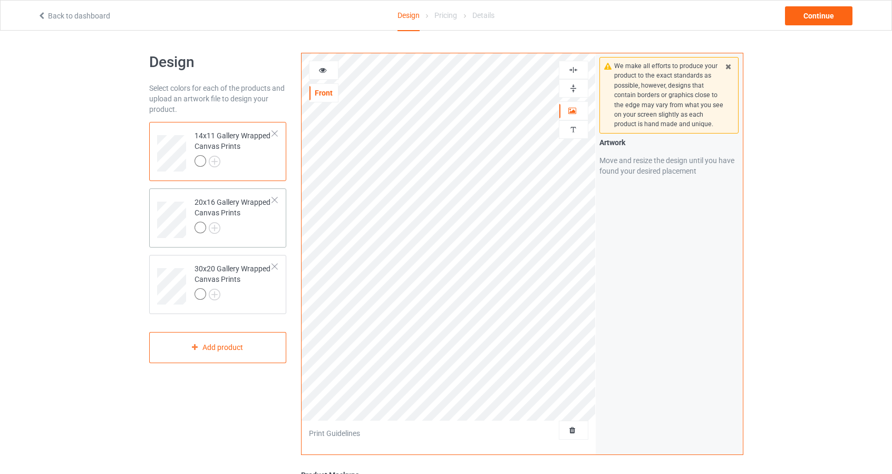
click at [281, 236] on div "20x16 Gallery Wrapped Canvas Prints" at bounding box center [218, 217] width 138 height 59
click at [283, 298] on div "30x20 Gallery Wrapped Canvas Prints" at bounding box center [218, 284] width 138 height 59
click at [283, 165] on div "14x11 Gallery Wrapped Canvas Prints" at bounding box center [218, 151] width 138 height 59
click at [839, 13] on div "Continue" at bounding box center [819, 15] width 68 height 19
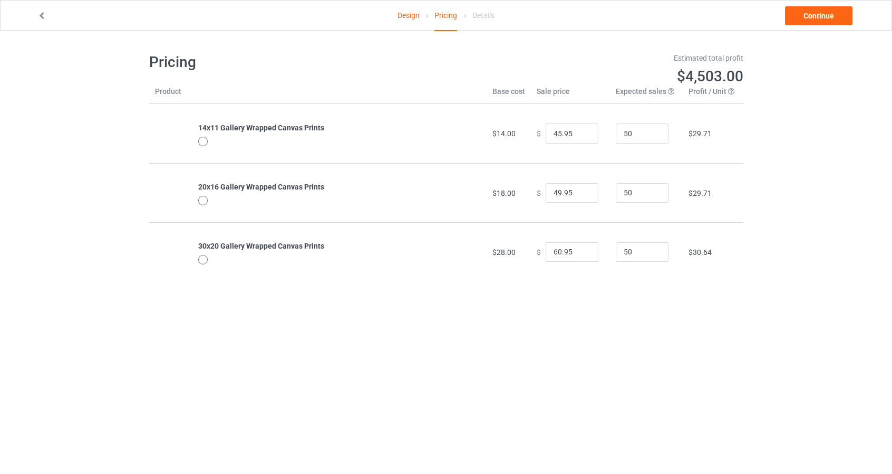
click at [43, 14] on icon at bounding box center [41, 14] width 9 height 7
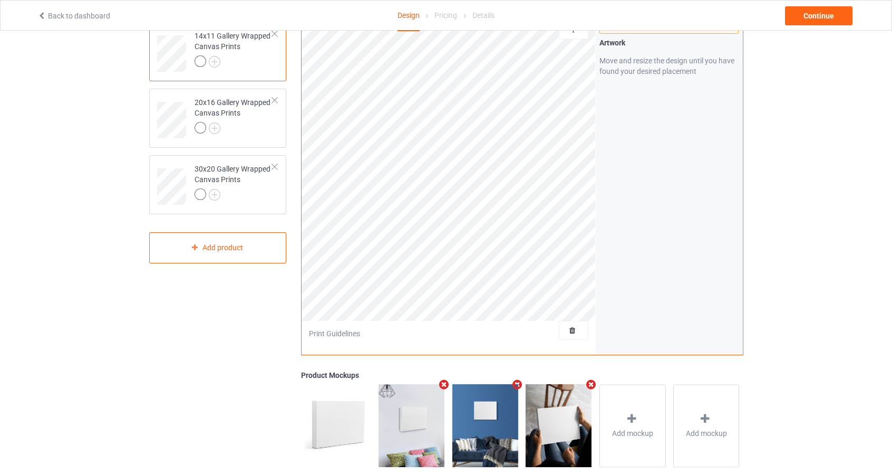
scroll to position [105, 0]
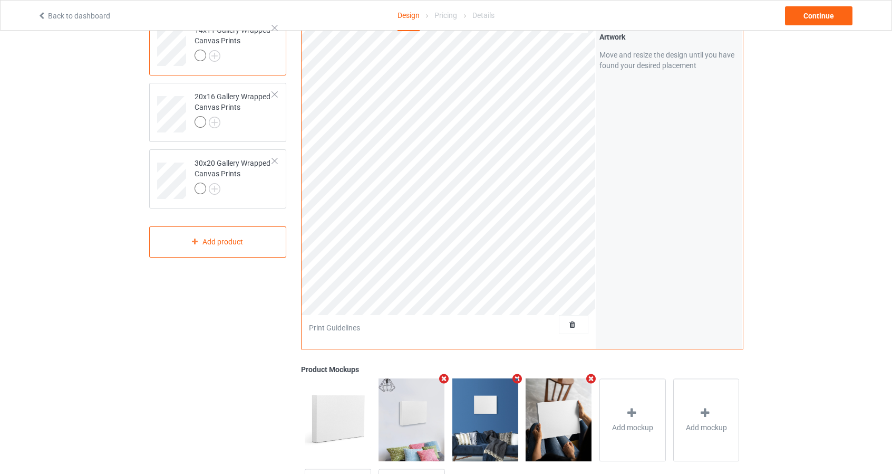
click at [280, 63] on div "14x11 Gallery Wrapped Canvas Prints" at bounding box center [218, 45] width 138 height 59
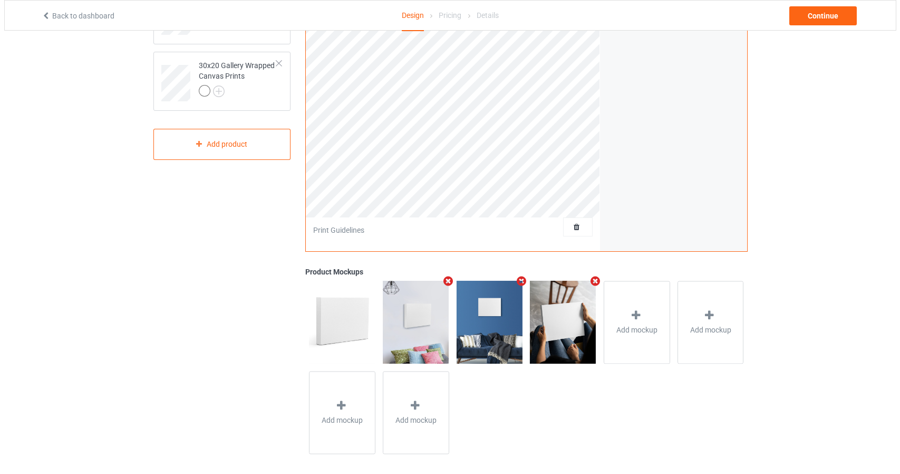
scroll to position [208, 0]
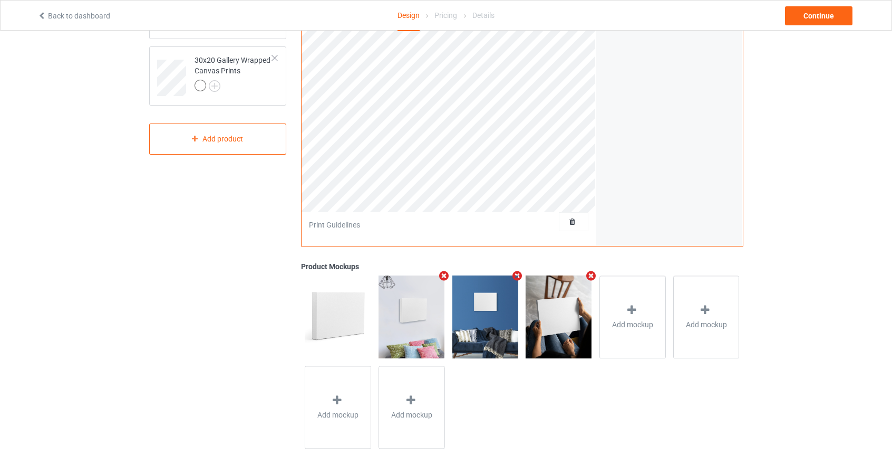
click at [591, 274] on icon "Remove mockup" at bounding box center [591, 275] width 13 height 11
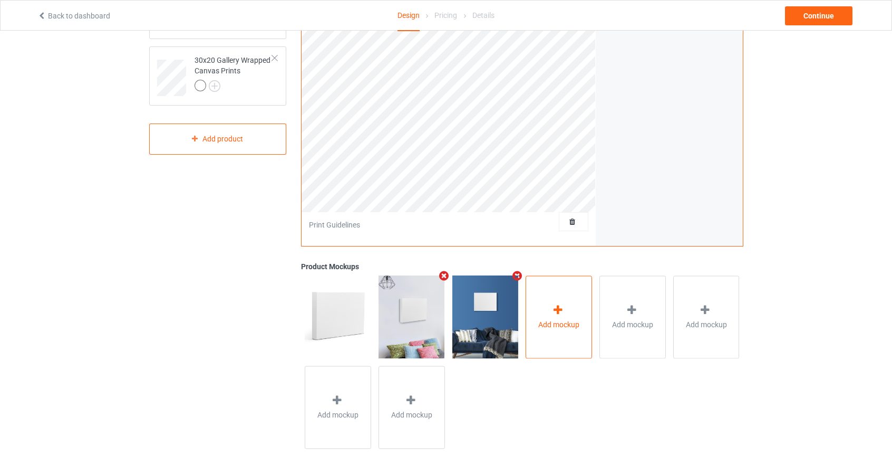
click at [546, 311] on div "Add mockup" at bounding box center [559, 316] width 66 height 83
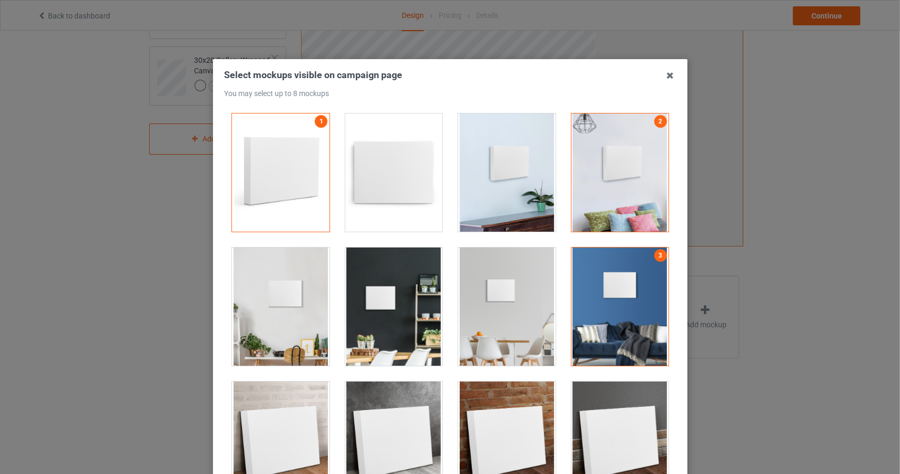
click at [621, 275] on div at bounding box center [620, 306] width 98 height 118
click at [631, 185] on div at bounding box center [620, 172] width 98 height 118
click at [521, 169] on div at bounding box center [507, 172] width 98 height 118
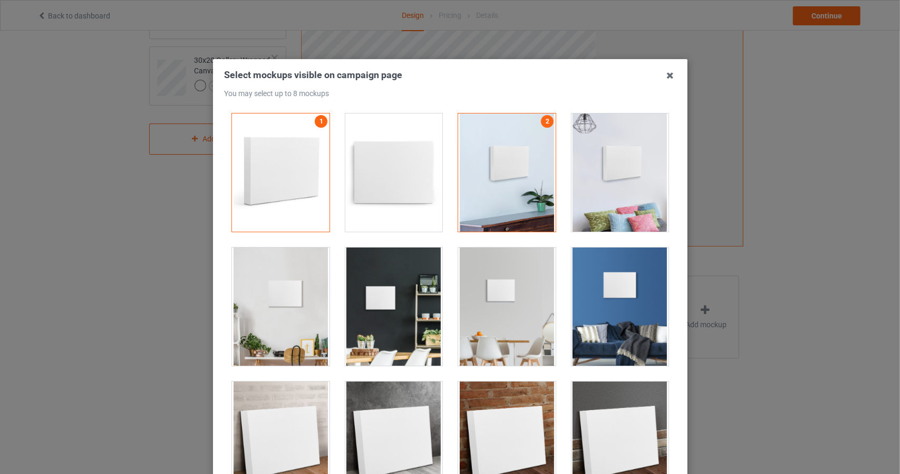
click at [601, 171] on div at bounding box center [620, 172] width 98 height 118
click at [275, 312] on div at bounding box center [281, 306] width 98 height 118
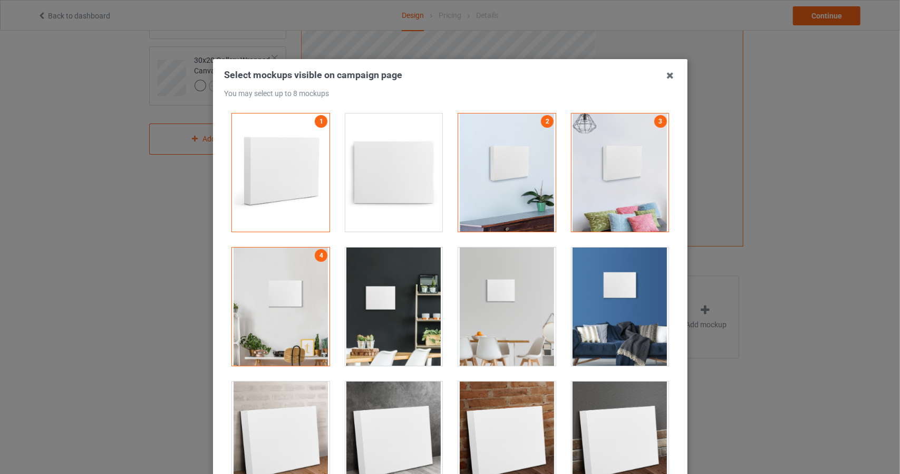
click at [371, 309] on div at bounding box center [394, 306] width 98 height 118
click at [516, 310] on div at bounding box center [507, 306] width 98 height 118
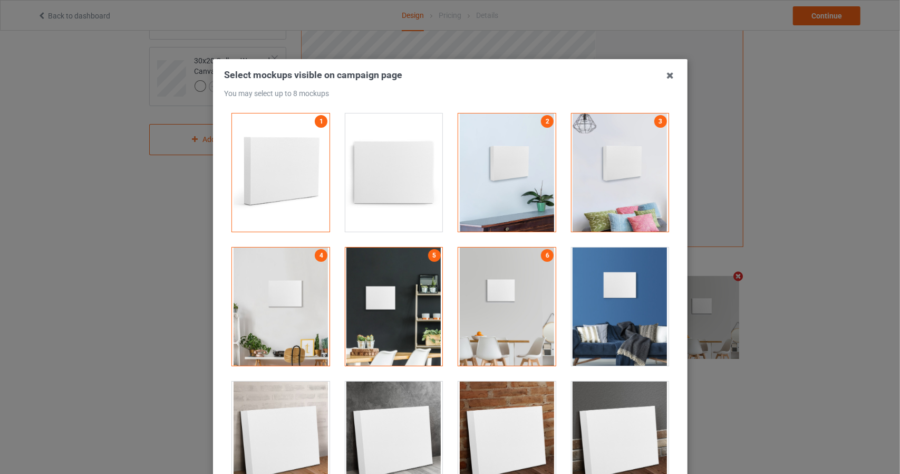
click at [592, 310] on div at bounding box center [620, 306] width 98 height 118
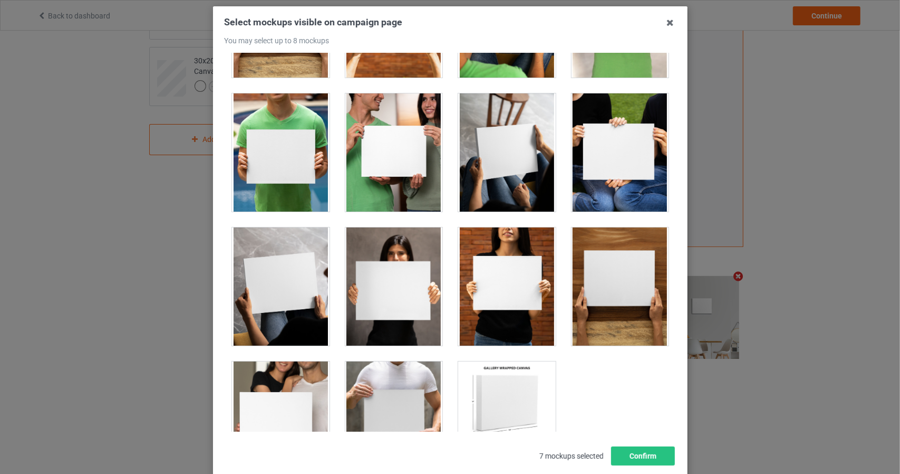
scroll to position [1305, 0]
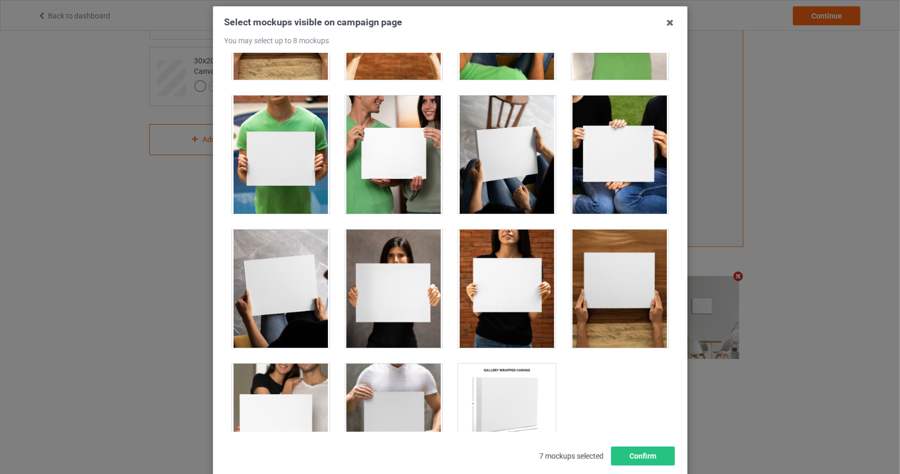
click at [498, 171] on div at bounding box center [507, 154] width 98 height 118
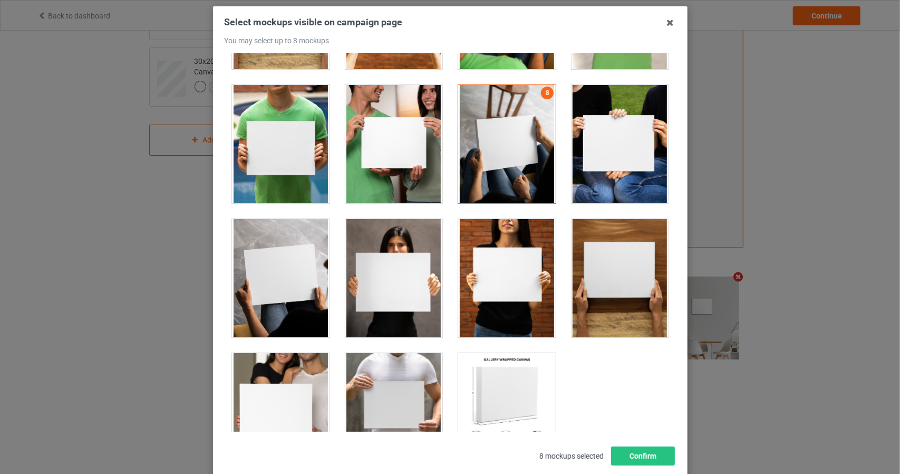
scroll to position [1358, 0]
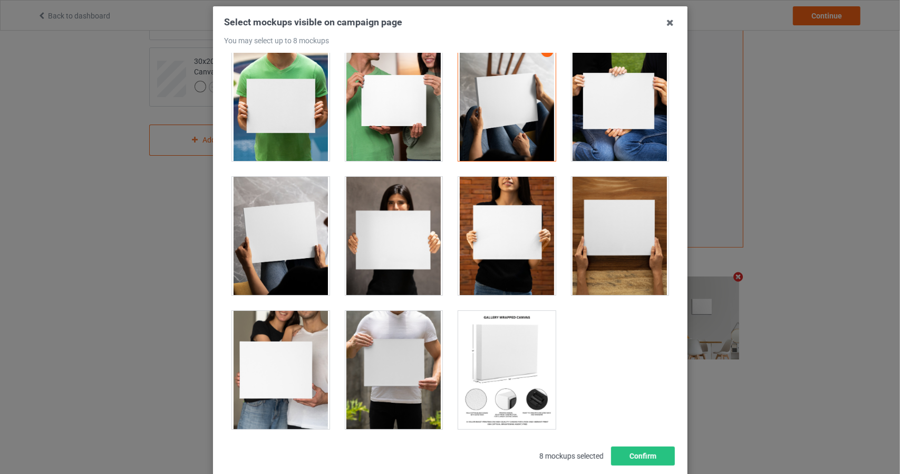
click at [613, 233] on div at bounding box center [620, 236] width 98 height 118
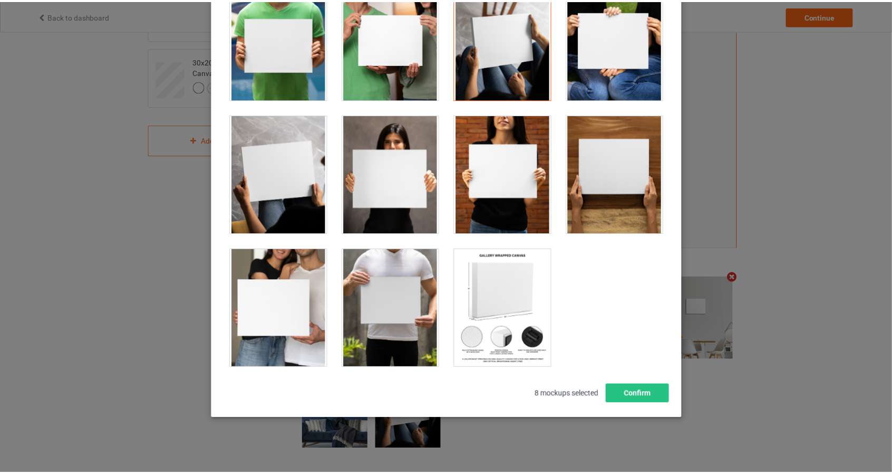
scroll to position [151, 0]
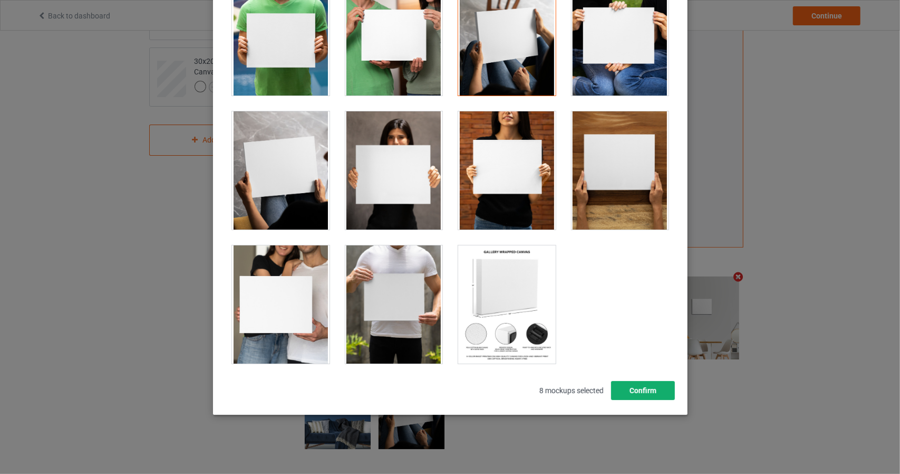
click at [636, 391] on button "Confirm" at bounding box center [643, 390] width 64 height 19
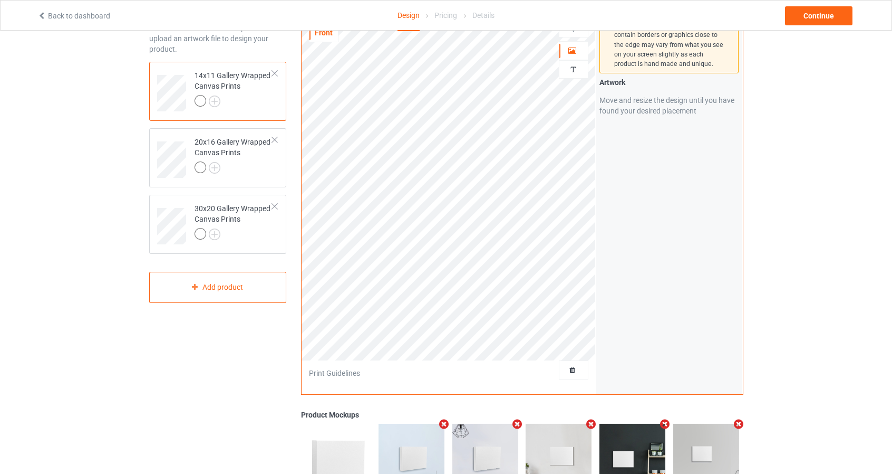
scroll to position [0, 0]
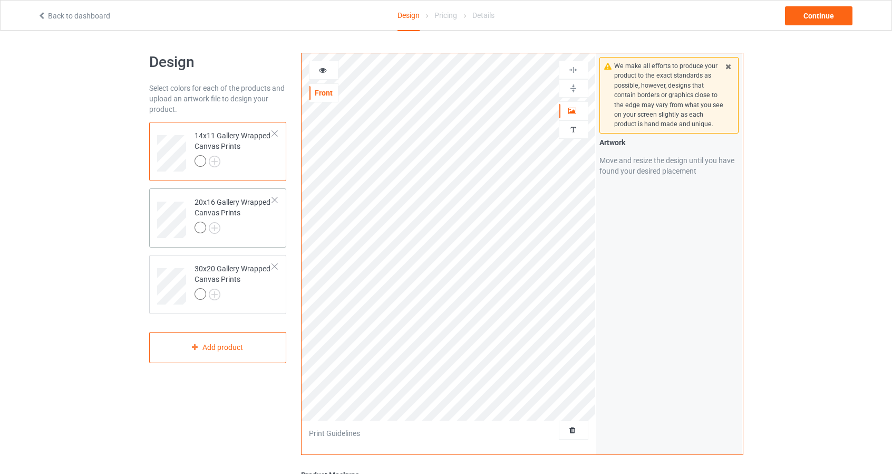
click at [282, 232] on div "20x16 Gallery Wrapped Canvas Prints" at bounding box center [218, 217] width 138 height 59
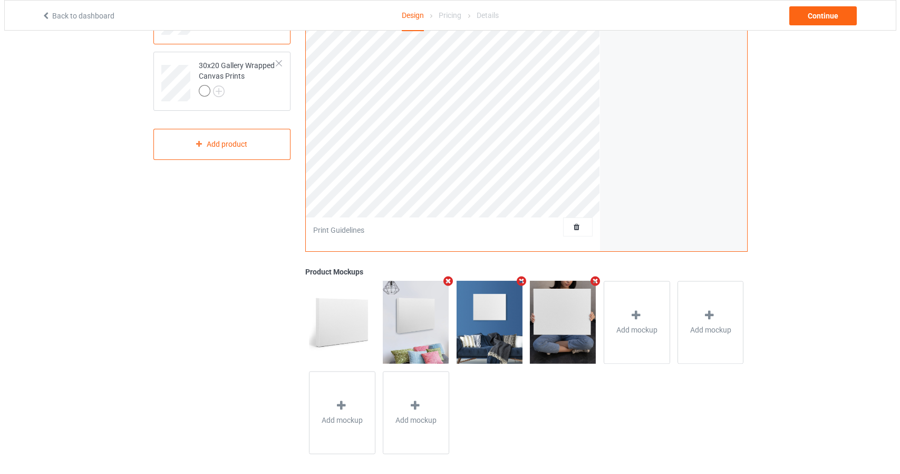
scroll to position [208, 0]
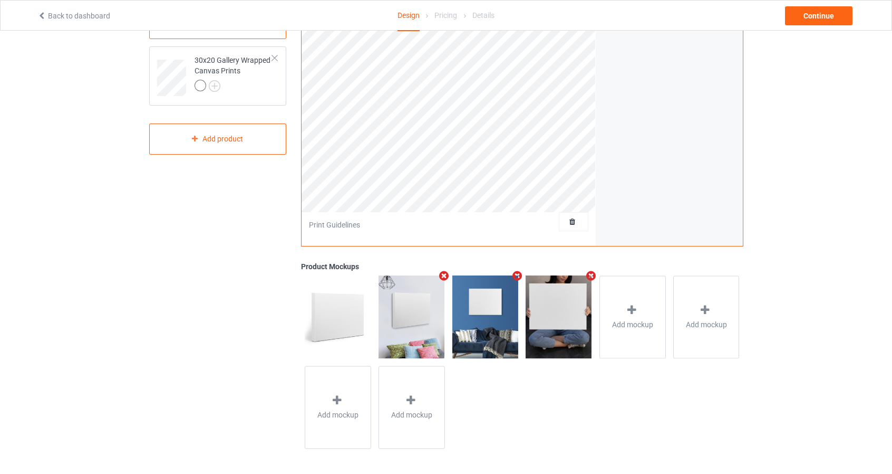
click at [425, 303] on img at bounding box center [412, 316] width 66 height 82
click at [445, 276] on icon "Remove mockup" at bounding box center [443, 275] width 13 height 11
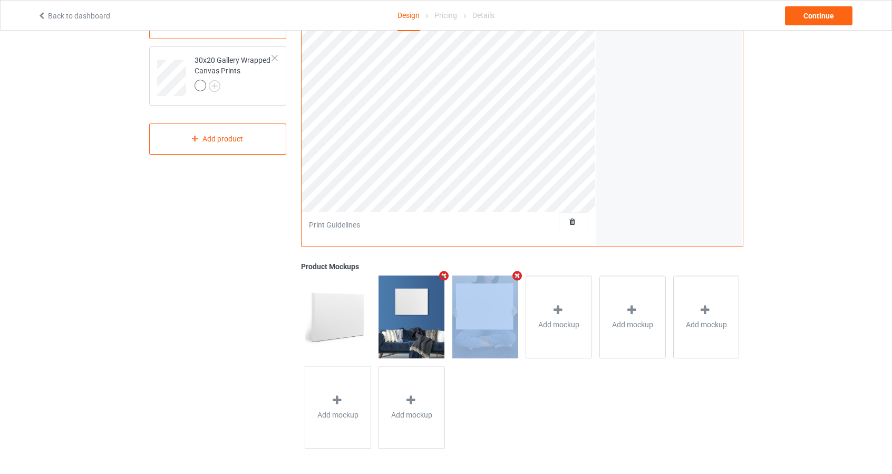
click at [445, 276] on icon "Remove mockup" at bounding box center [443, 275] width 13 height 11
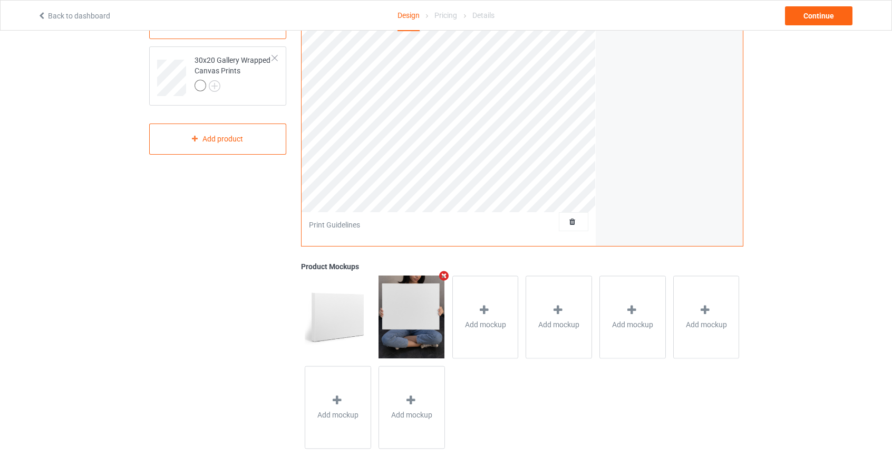
click at [445, 276] on icon "Remove mockup" at bounding box center [443, 275] width 13 height 11
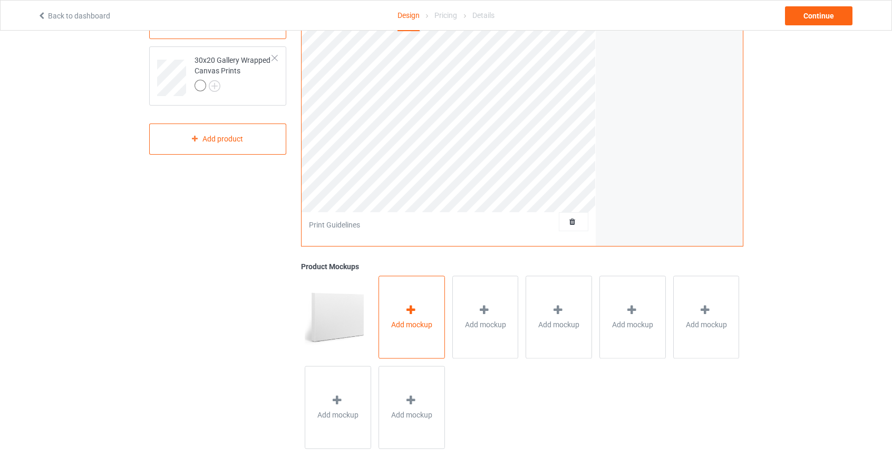
click at [433, 299] on div "Add mockup" at bounding box center [412, 316] width 66 height 83
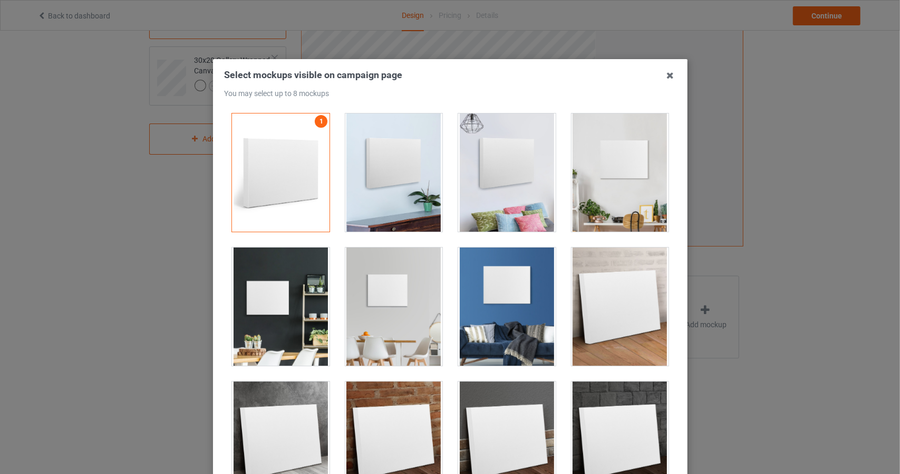
click at [400, 178] on div at bounding box center [394, 172] width 98 height 118
click at [487, 176] on div at bounding box center [507, 172] width 98 height 118
click at [598, 177] on div at bounding box center [620, 172] width 98 height 118
click at [301, 320] on div at bounding box center [281, 306] width 98 height 118
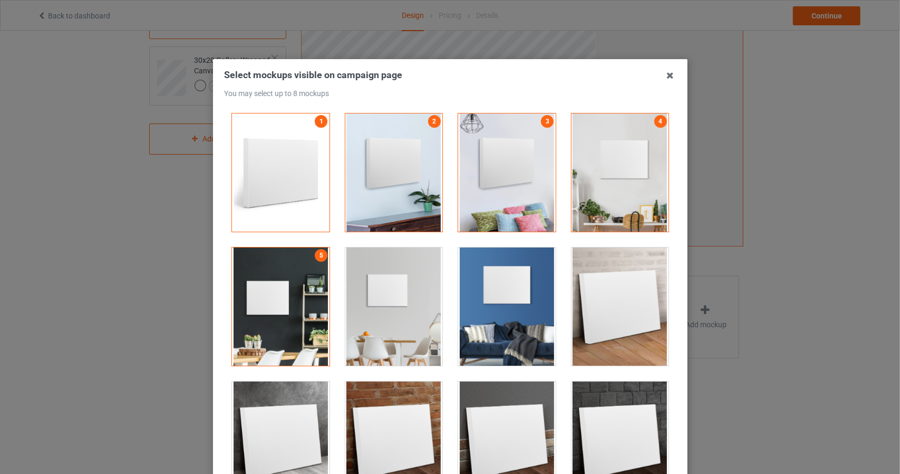
click at [395, 309] on div at bounding box center [394, 306] width 98 height 118
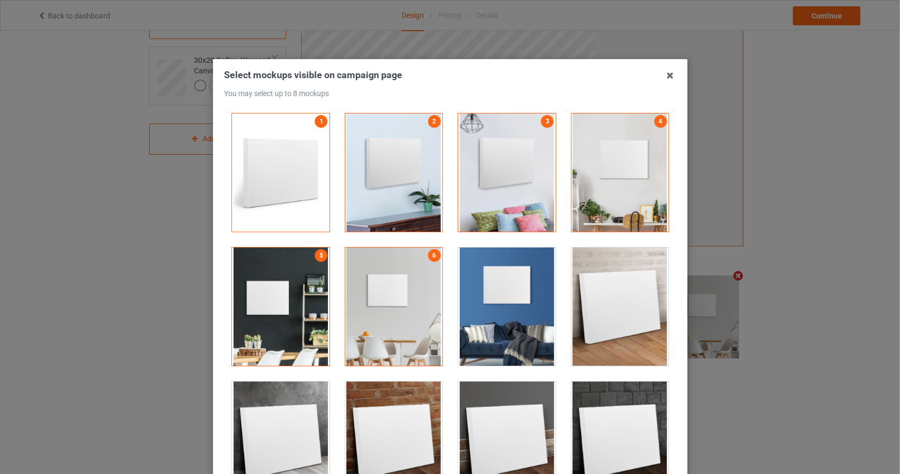
scroll to position [208, 0]
click at [492, 320] on div at bounding box center [507, 306] width 98 height 118
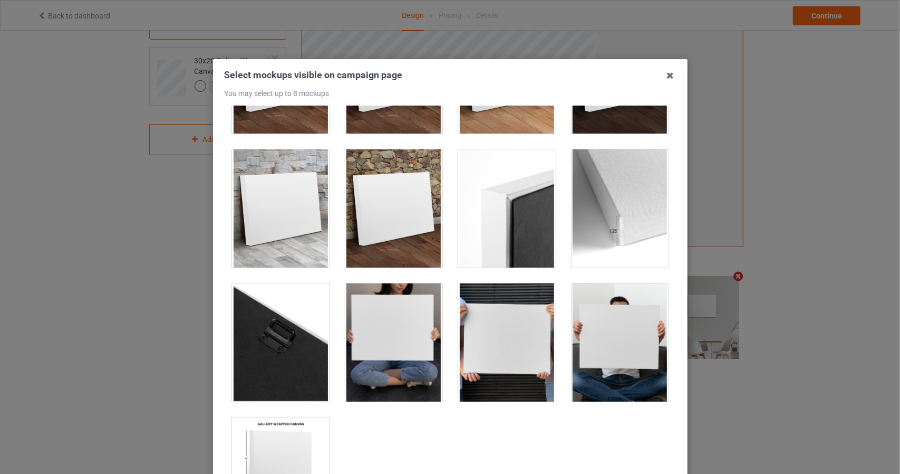
scroll to position [637, 0]
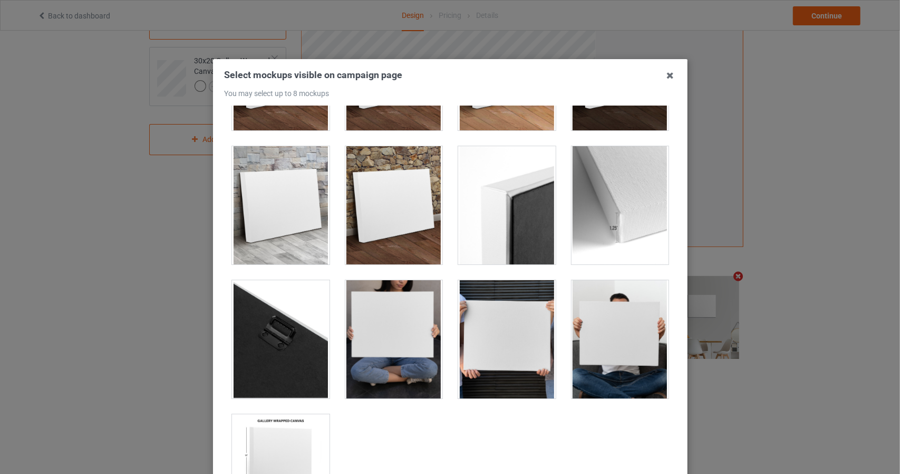
click at [535, 202] on div at bounding box center [507, 205] width 98 height 118
click at [410, 339] on div at bounding box center [394, 339] width 98 height 118
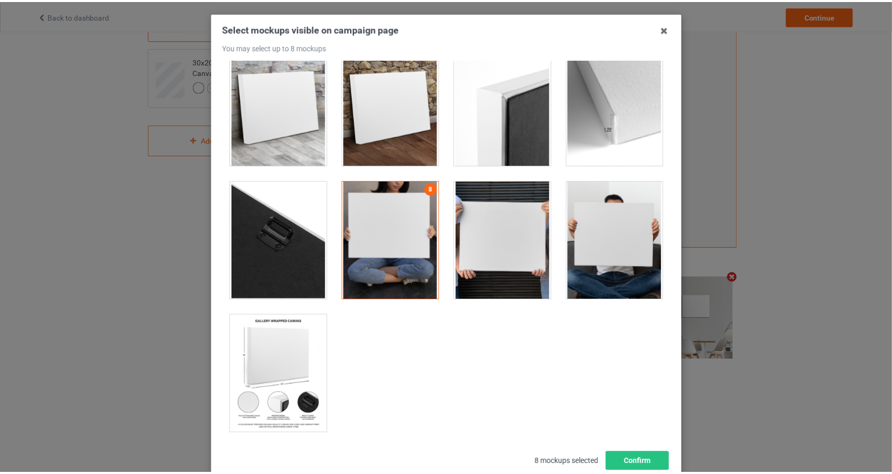
scroll to position [118, 0]
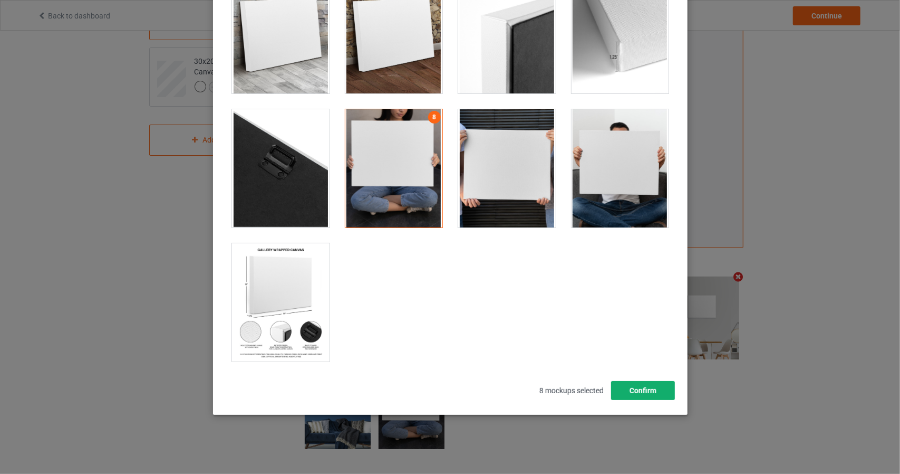
click at [639, 393] on button "Confirm" at bounding box center [643, 390] width 64 height 19
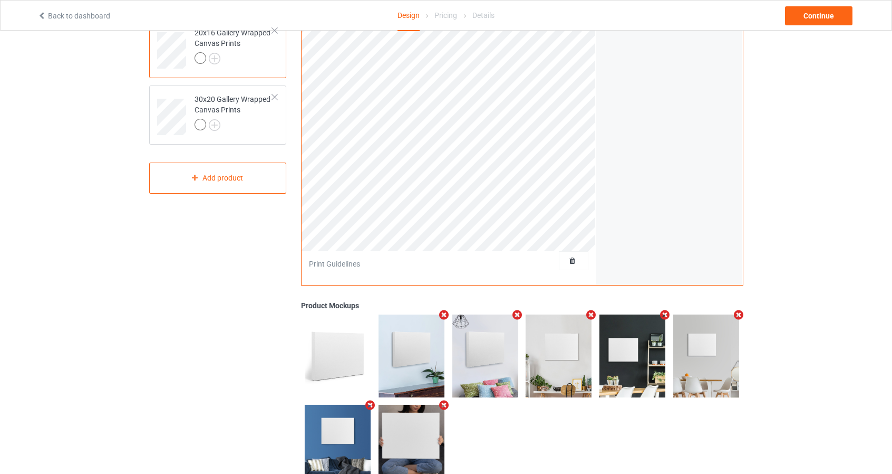
scroll to position [49, 0]
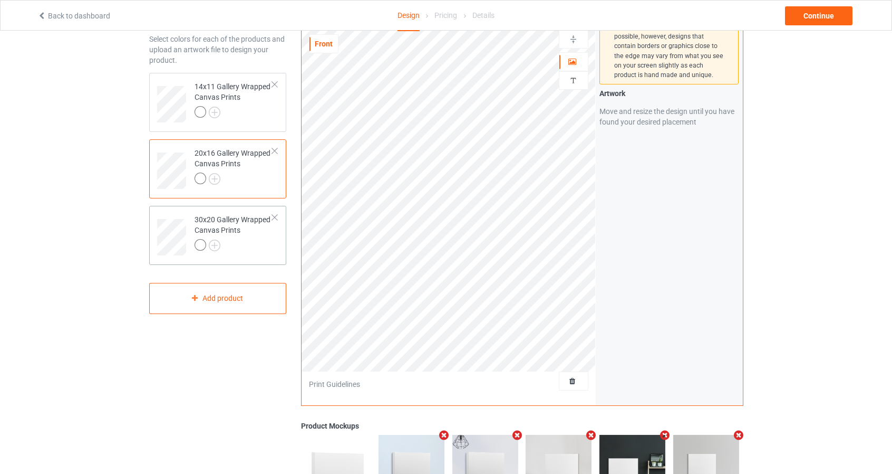
click at [281, 243] on div "30x20 Gallery Wrapped Canvas Prints" at bounding box center [218, 235] width 138 height 59
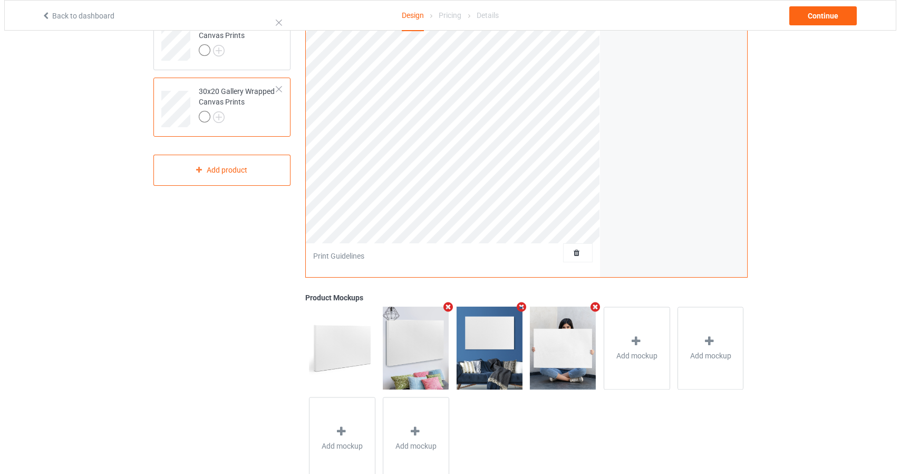
scroll to position [208, 0]
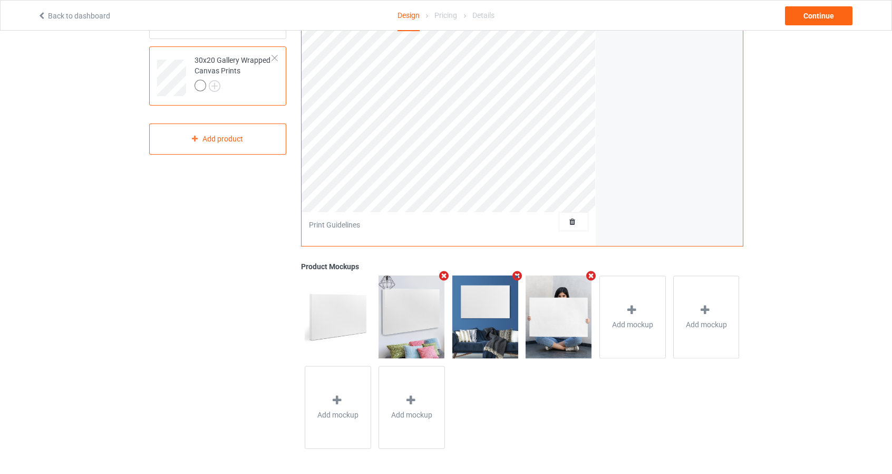
click at [445, 273] on icon "Remove mockup" at bounding box center [443, 275] width 13 height 11
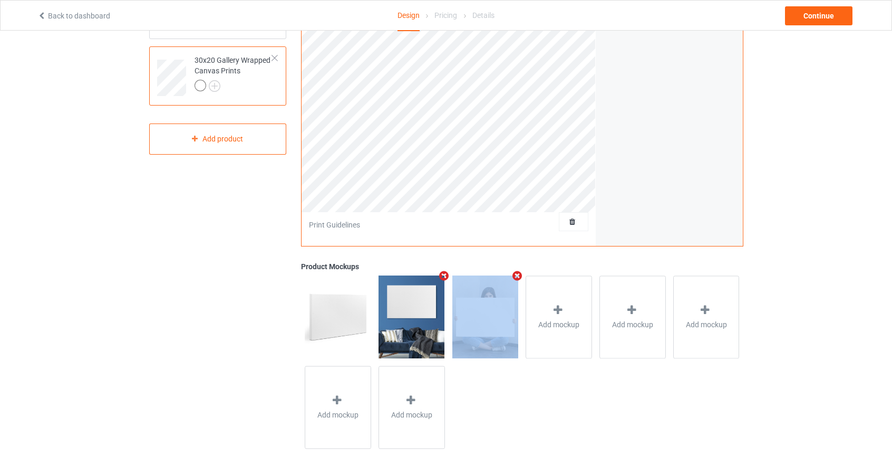
click at [445, 273] on icon "Remove mockup" at bounding box center [443, 275] width 13 height 11
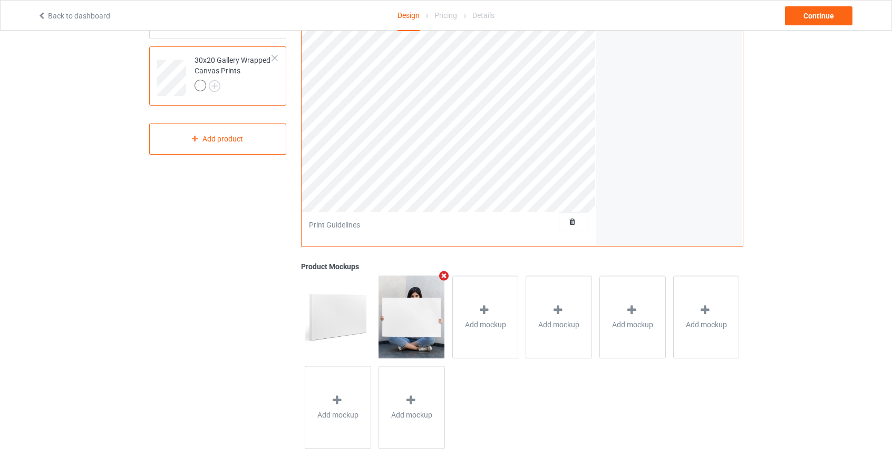
click at [445, 273] on icon "Remove mockup" at bounding box center [443, 275] width 13 height 11
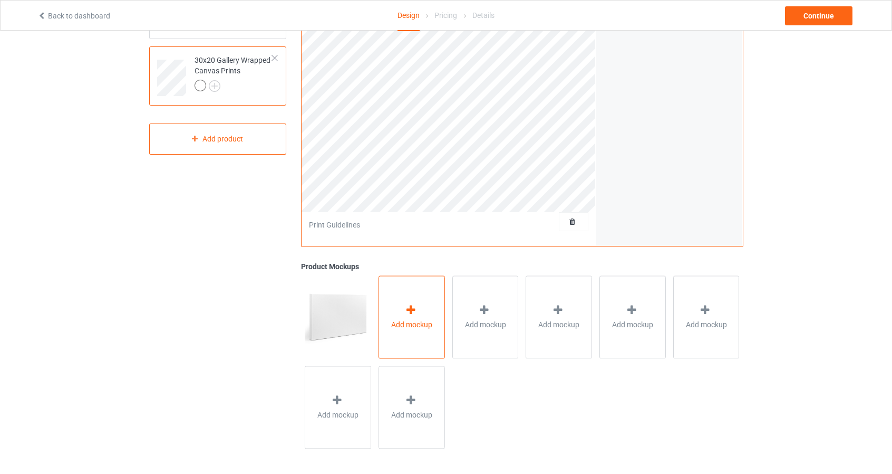
click at [433, 306] on div "Add mockup" at bounding box center [412, 316] width 66 height 83
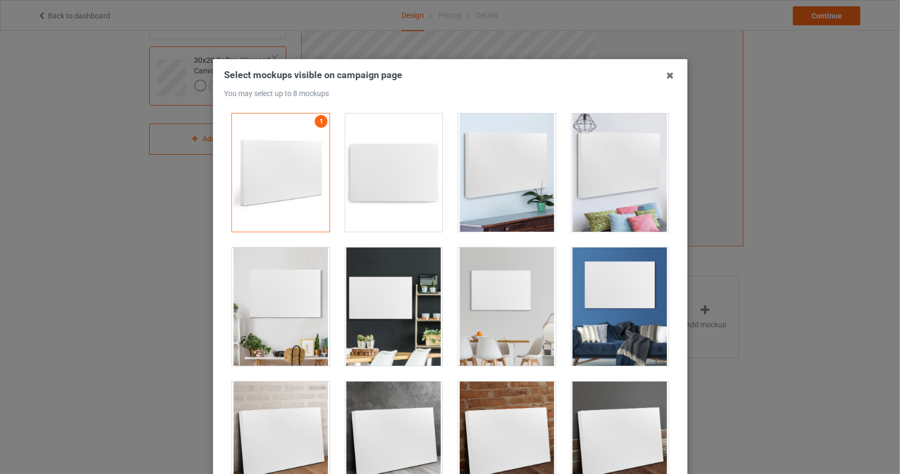
click at [498, 171] on div at bounding box center [507, 172] width 98 height 118
click at [599, 174] on div at bounding box center [620, 172] width 98 height 118
click at [278, 304] on div at bounding box center [281, 306] width 98 height 118
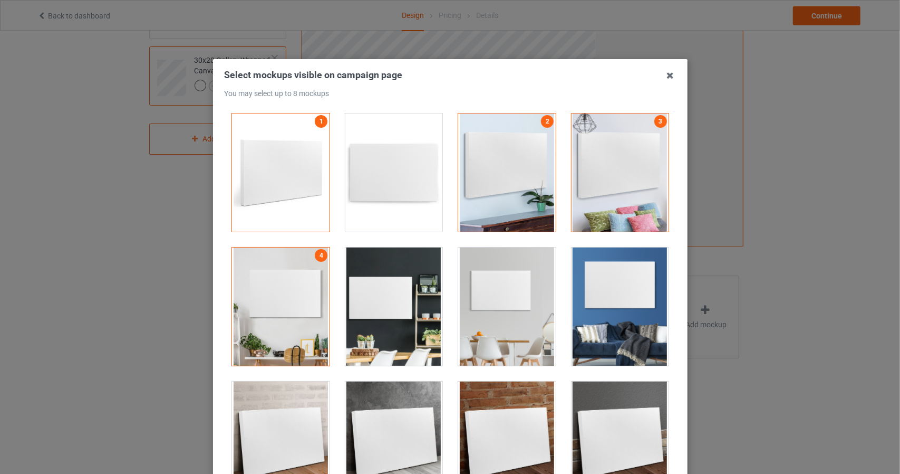
click at [370, 302] on div at bounding box center [394, 306] width 98 height 118
click at [499, 319] on div at bounding box center [507, 306] width 98 height 118
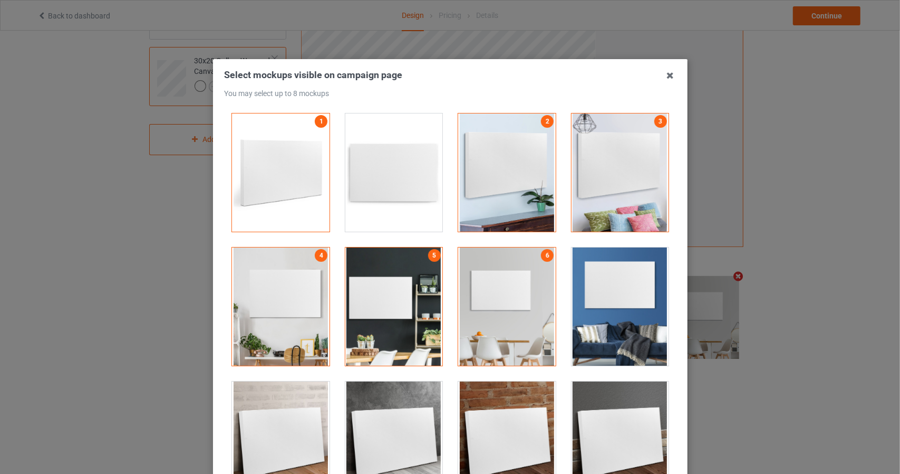
click at [597, 313] on div at bounding box center [620, 306] width 98 height 118
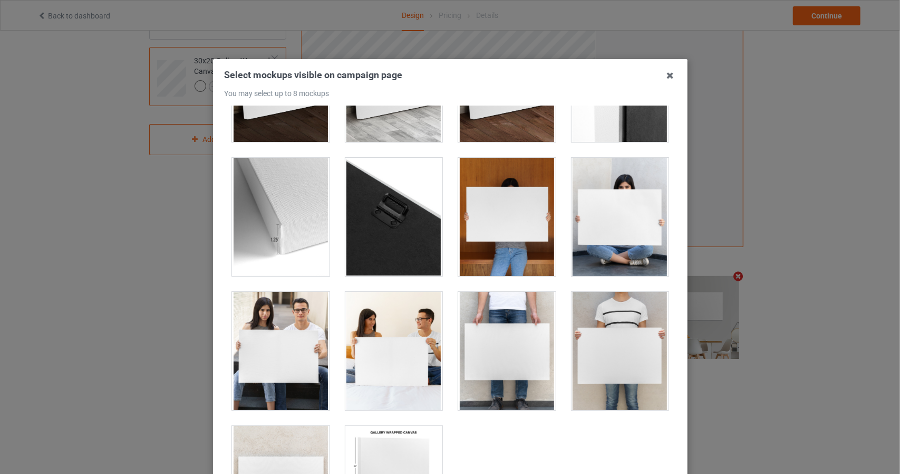
scroll to position [791, 0]
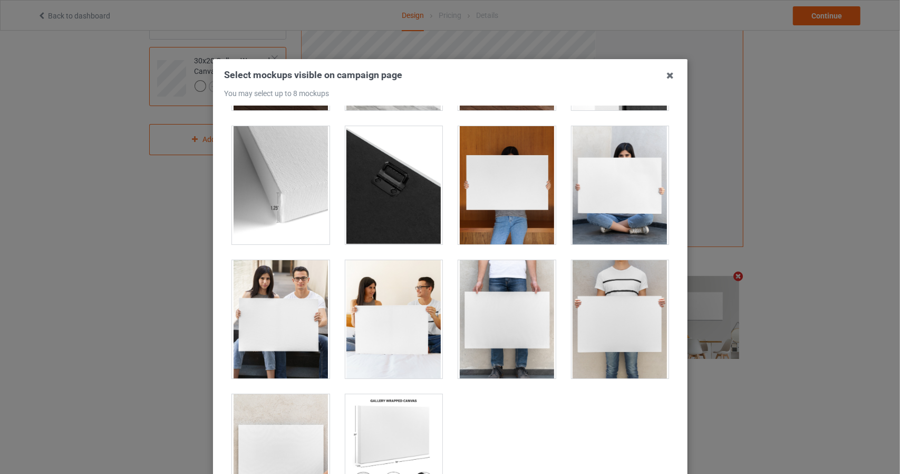
click at [615, 190] on div at bounding box center [620, 185] width 98 height 118
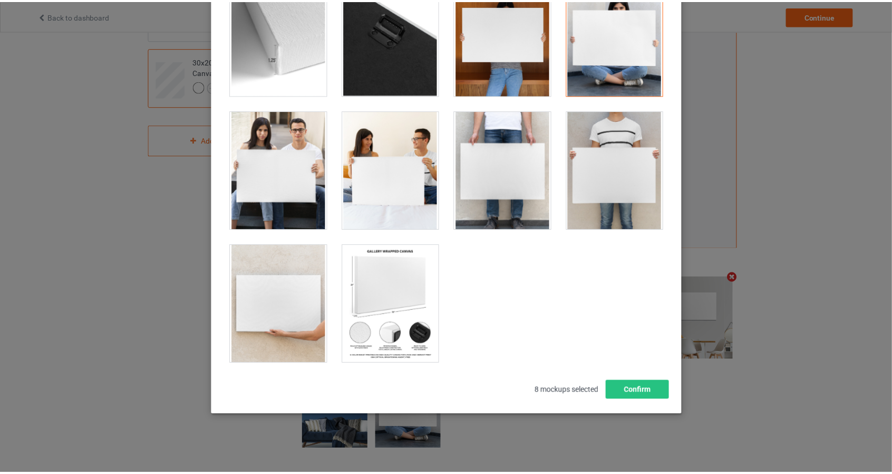
scroll to position [823, 0]
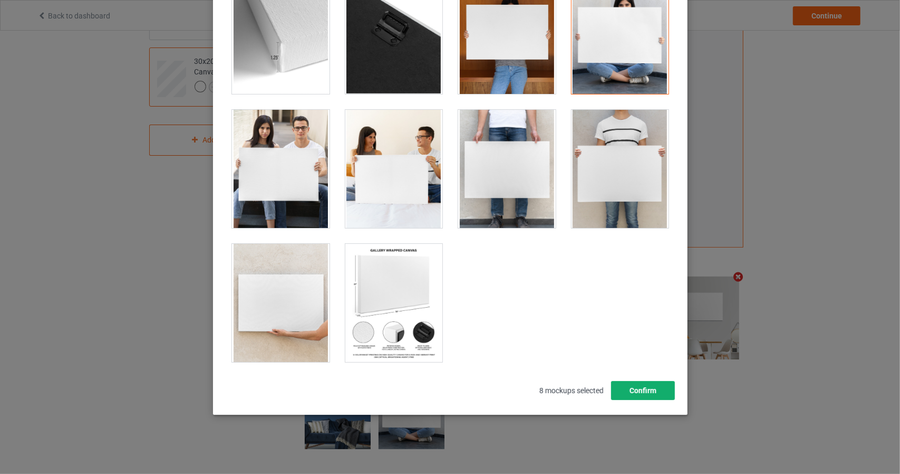
click at [640, 391] on button "Confirm" at bounding box center [643, 390] width 64 height 19
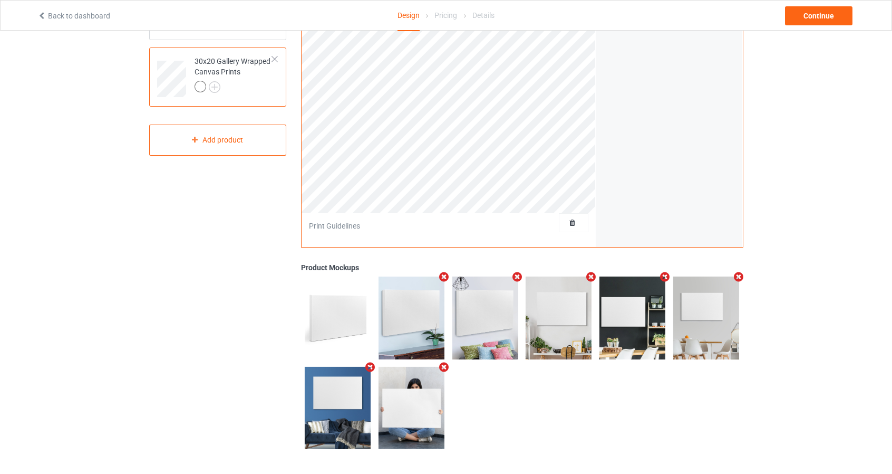
click at [825, 256] on div "Design Select colors for each of the products and upload an artwork file to des…" at bounding box center [446, 148] width 892 height 651
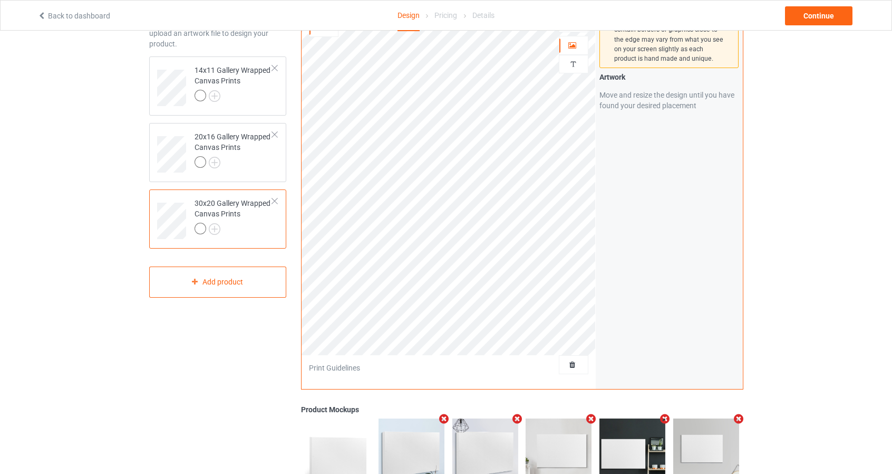
scroll to position [0, 0]
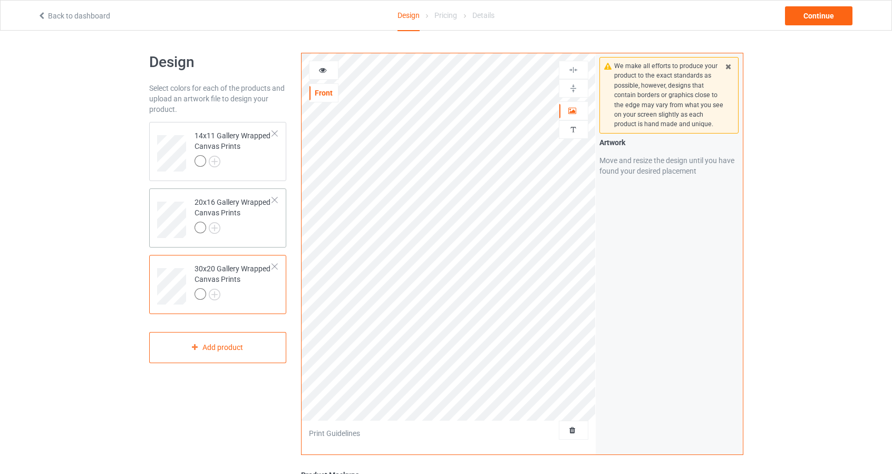
click at [283, 233] on div "20x16 Gallery Wrapped Canvas Prints" at bounding box center [218, 217] width 138 height 59
click at [282, 166] on div "14x11 Gallery Wrapped Canvas Prints" at bounding box center [218, 151] width 138 height 59
click at [827, 16] on div "Continue" at bounding box center [819, 15] width 68 height 19
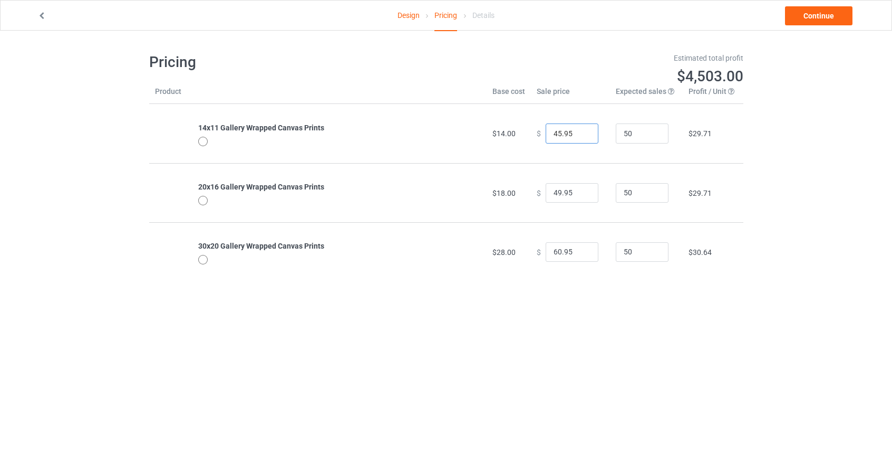
drag, startPoint x: 555, startPoint y: 137, endPoint x: 549, endPoint y: 137, distance: 6.9
click at [549, 137] on input "45.95" at bounding box center [572, 133] width 53 height 20
type input "32.95"
click at [810, 171] on div "Design Pricing Details Continue Pricing Estimated total profit $3,898.50 Produc…" at bounding box center [446, 167] width 892 height 273
drag, startPoint x: 556, startPoint y: 196, endPoint x: 545, endPoint y: 196, distance: 10.6
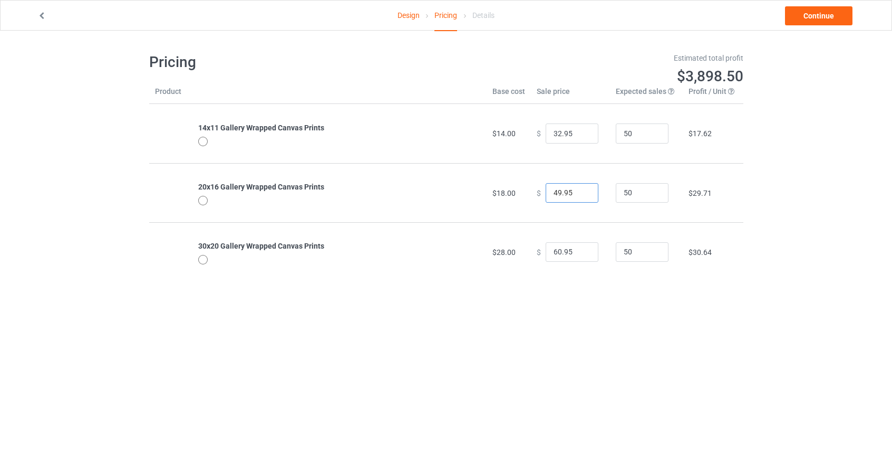
click at [546, 196] on input "49.95" at bounding box center [572, 193] width 53 height 20
type input "37.95"
click at [788, 188] on div "Design Pricing Details Continue Pricing Estimated total profit $3,340.50 Produc…" at bounding box center [446, 167] width 892 height 273
drag, startPoint x: 555, startPoint y: 255, endPoint x: 543, endPoint y: 254, distance: 12.1
click at [546, 254] on input "60.95" at bounding box center [572, 252] width 53 height 20
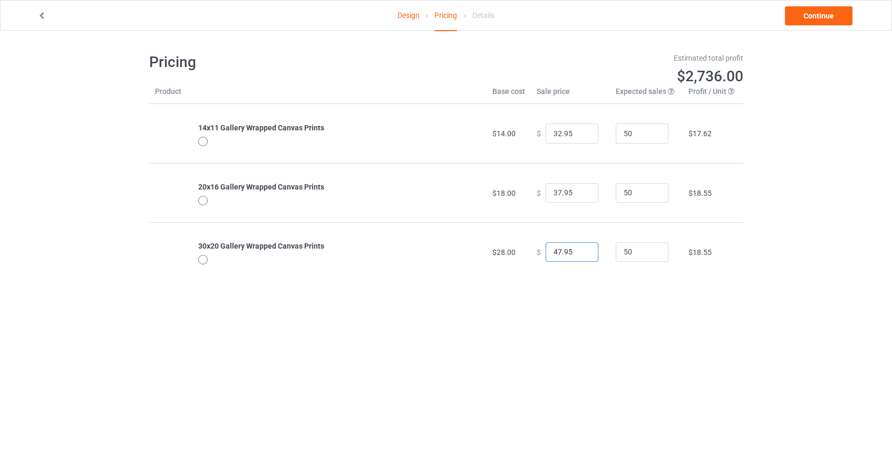
type input "47.95"
click at [802, 218] on div "Design Pricing Details Continue Pricing Estimated total profit $2,736.00 Produc…" at bounding box center [446, 167] width 892 height 273
click at [824, 9] on link "Continue" at bounding box center [819, 15] width 68 height 19
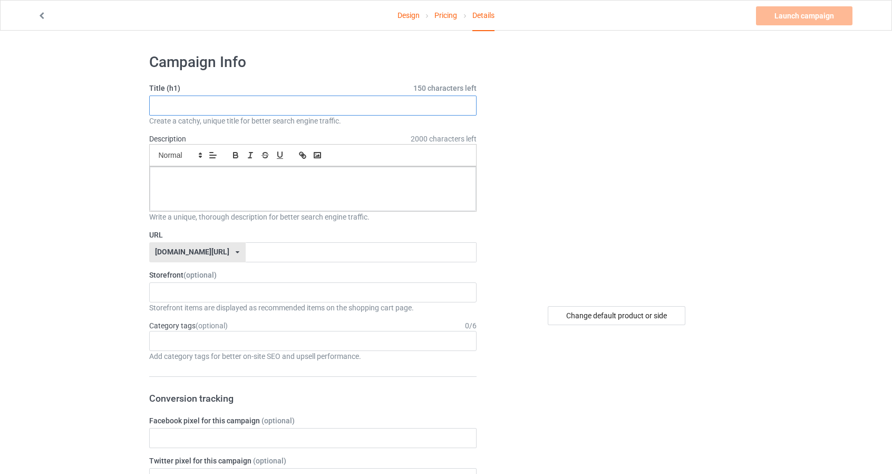
click at [278, 104] on input "text" at bounding box center [313, 105] width 328 height 20
paste input "[DEMOGRAPHIC_DATA] Walking on Water"
type input "[DEMOGRAPHIC_DATA] Walking on Water"
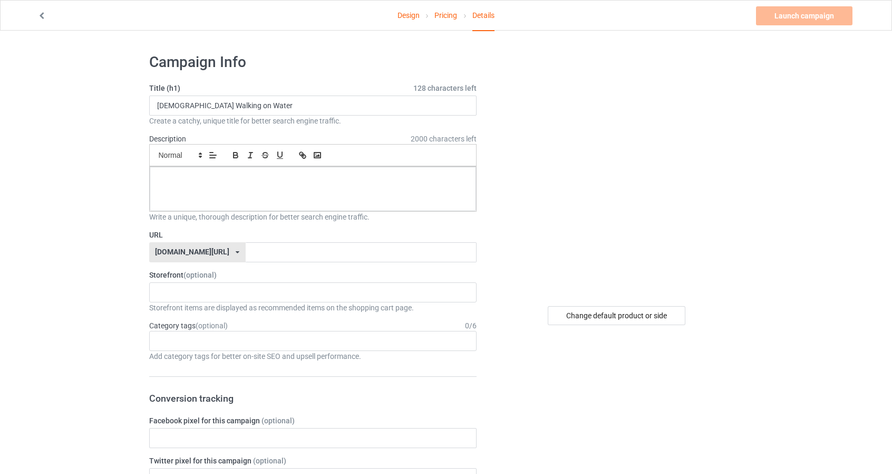
click at [200, 254] on div "[DOMAIN_NAME][URL]" at bounding box center [192, 251] width 74 height 7
click at [194, 291] on div "[DOMAIN_NAME][URL]" at bounding box center [197, 291] width 95 height 19
click at [262, 252] on input "text" at bounding box center [361, 252] width 231 height 20
paste input "[DEMOGRAPHIC_DATA] Walking on Water"
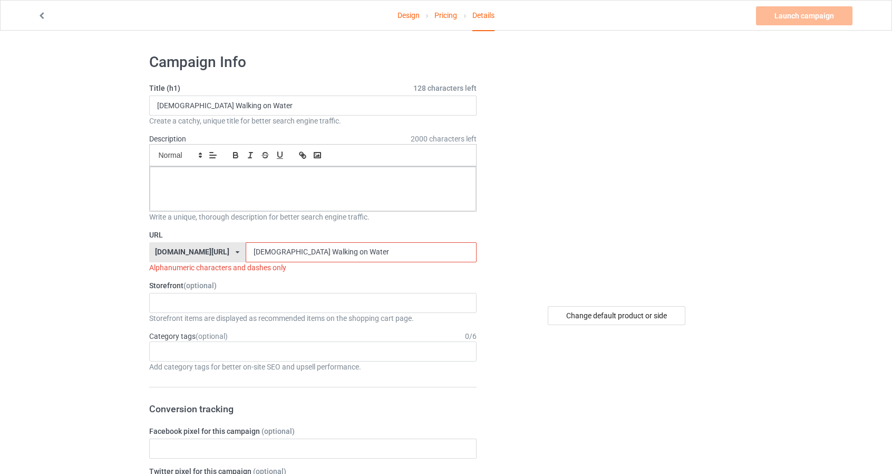
click at [246, 251] on input "[DEMOGRAPHIC_DATA] Walking on Water" at bounding box center [361, 252] width 231 height 20
click at [271, 252] on input "[DEMOGRAPHIC_DATA]-Walking on Water" at bounding box center [361, 252] width 231 height 20
click at [283, 251] on input "[DEMOGRAPHIC_DATA]-Walking-on Water" at bounding box center [361, 252] width 231 height 20
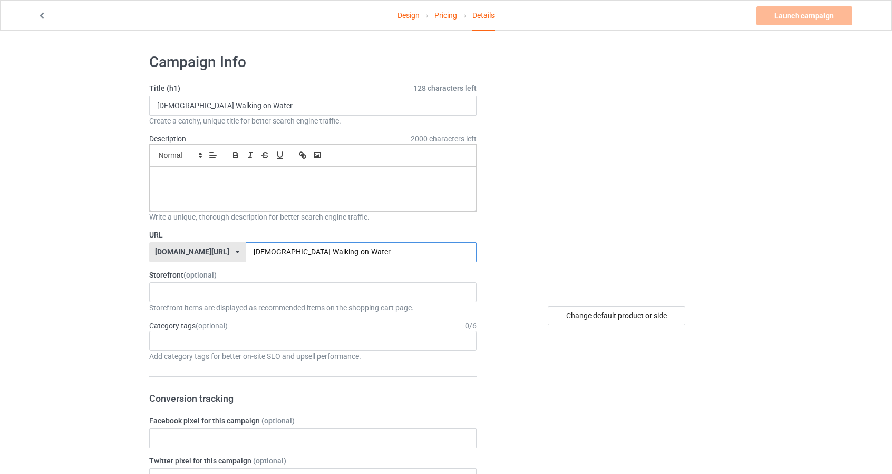
click at [287, 252] on input "[DEMOGRAPHIC_DATA]-Walking-on-Water" at bounding box center [361, 252] width 231 height 20
click at [250, 253] on input "[DEMOGRAPHIC_DATA]-Walking-on-water" at bounding box center [361, 252] width 231 height 20
type input "[DEMOGRAPHIC_DATA]-walking-on-water"
click at [270, 192] on div at bounding box center [313, 189] width 327 height 44
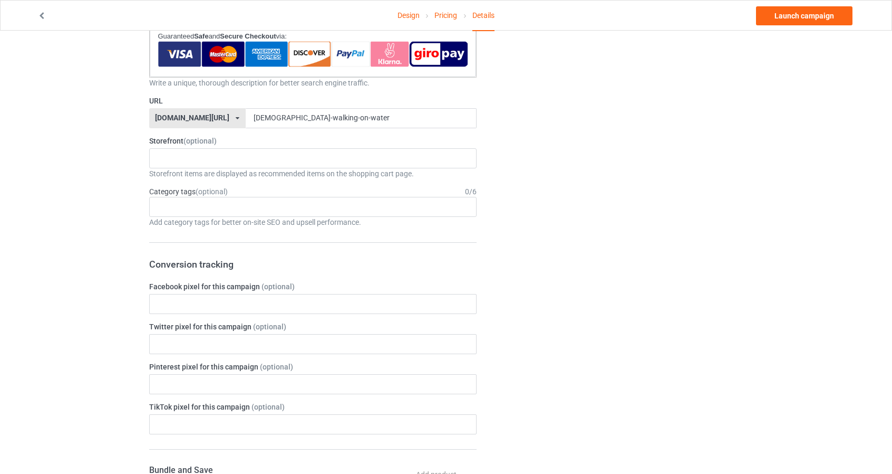
scroll to position [369, 0]
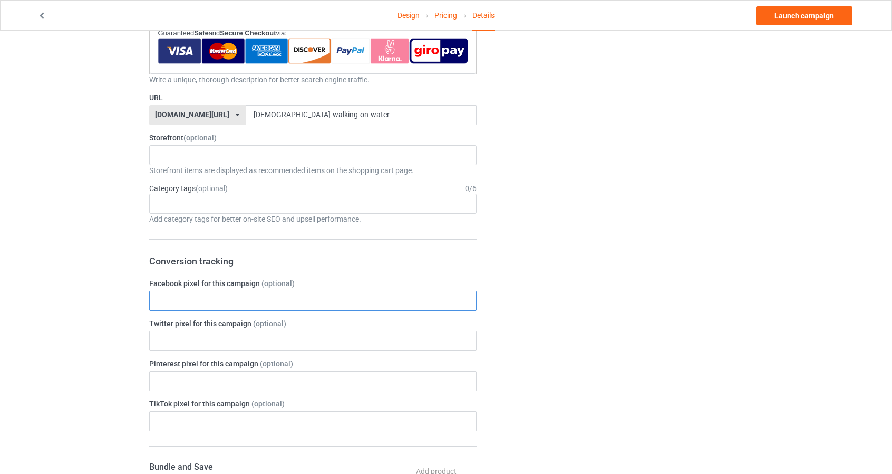
click at [198, 291] on input "text" at bounding box center [313, 301] width 328 height 20
paste input "3309446602709157"
type input "3309446602709157"
click at [83, 227] on div "Design Pricing Details Launch campaign Campaign Info Title (h1) 128 characters …" at bounding box center [446, 323] width 892 height 1325
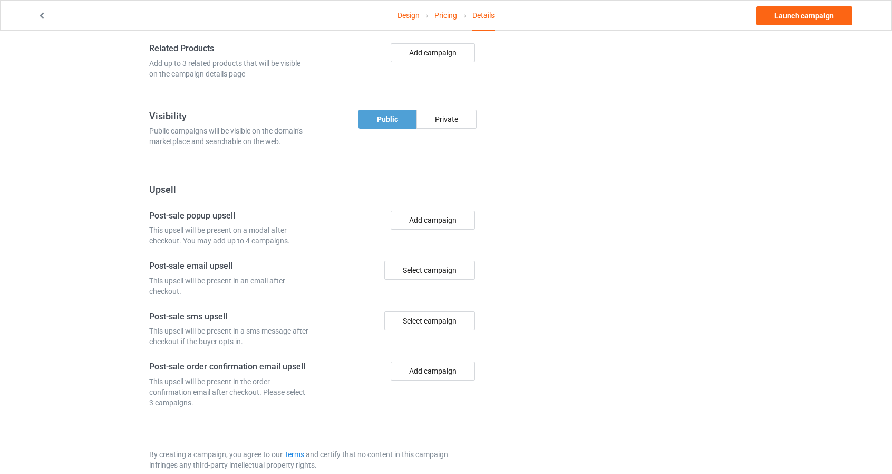
scroll to position [867, 0]
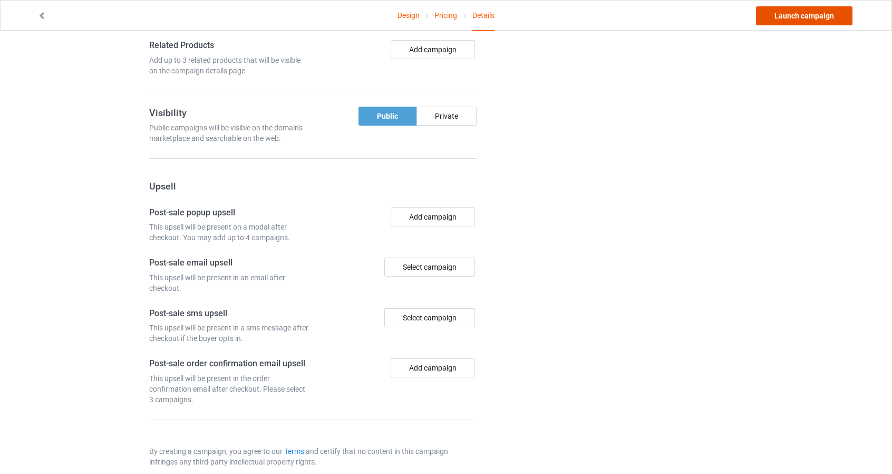
click at [823, 14] on link "Launch campaign" at bounding box center [804, 15] width 97 height 19
